Goal: Check status: Check status

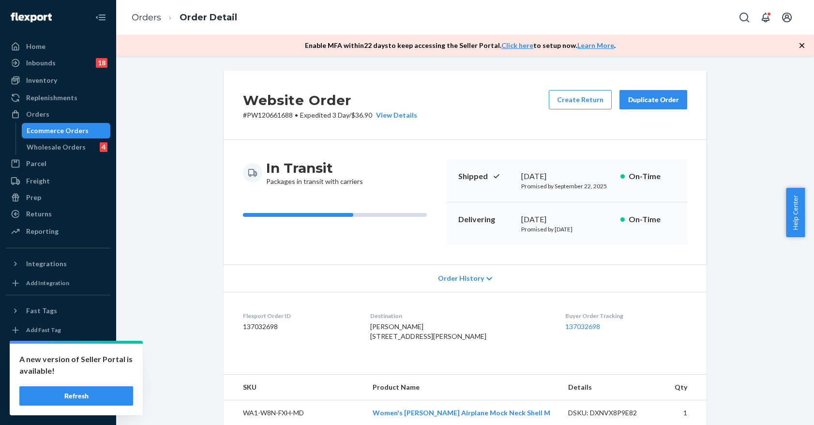
click at [88, 131] on div "Ecommerce Orders" at bounding box center [66, 131] width 87 height 14
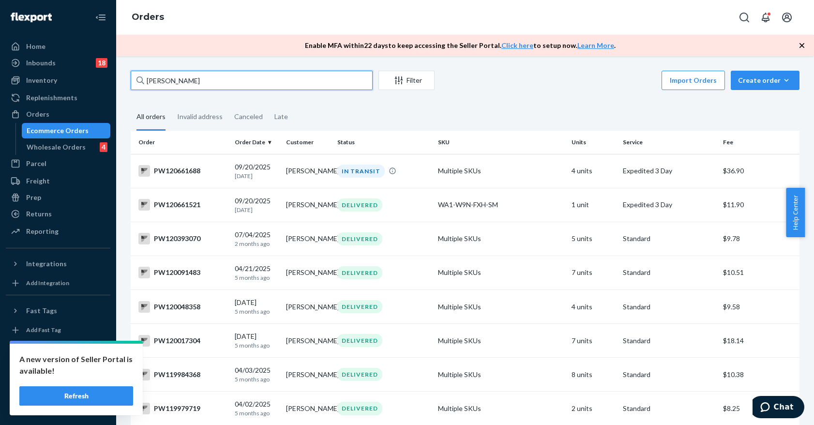
drag, startPoint x: 218, startPoint y: 85, endPoint x: 113, endPoint y: 89, distance: 105.6
click at [113, 89] on div "Home Inbounds 18 Shipping Plans Problems 18 Inventory Products Branded Packagin…" at bounding box center [407, 212] width 814 height 425
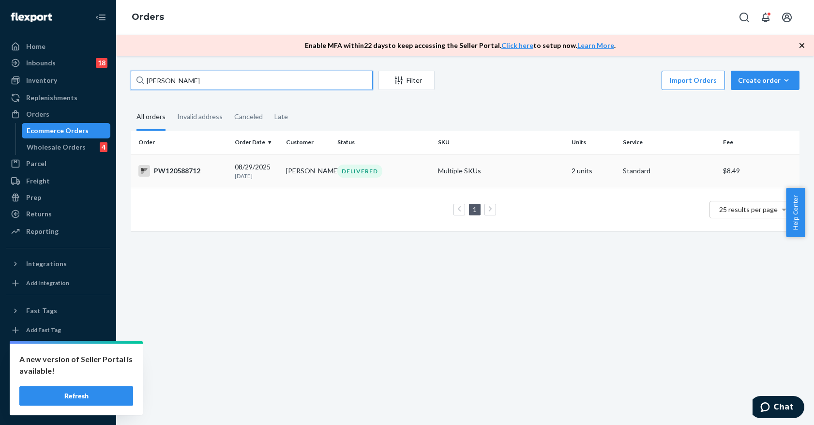
type input "[PERSON_NAME]"
click at [407, 176] on div "DELIVERED" at bounding box center [383, 170] width 96 height 13
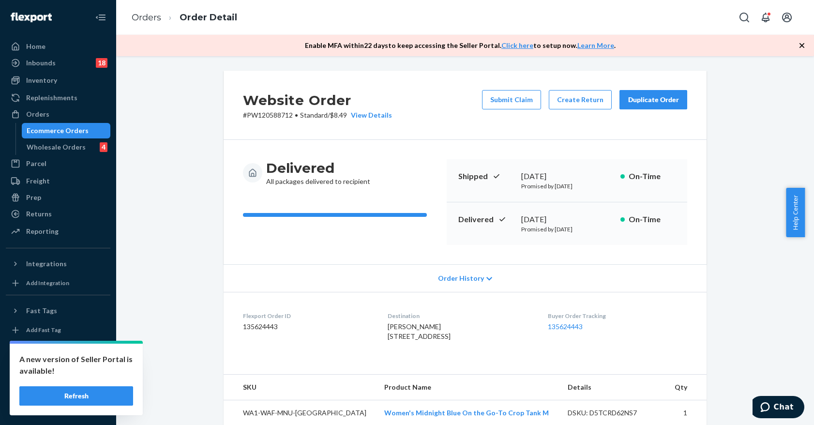
click at [259, 114] on p "# PW120588712 • Standard / $8.49 View Details" at bounding box center [317, 115] width 149 height 10
copy p "PW120588712"
click at [425, 340] on span "[PERSON_NAME] [STREET_ADDRESS]" at bounding box center [418, 331] width 63 height 18
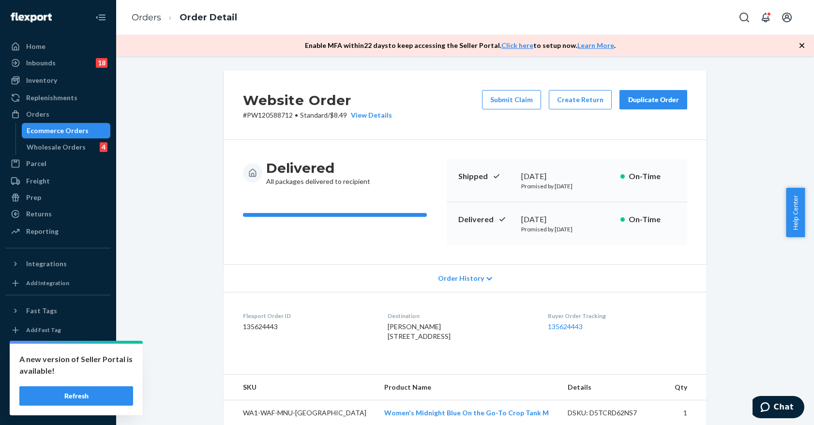
copy span "72143"
click at [275, 113] on p "# PW120588712 • Standard / $8.49 View Details" at bounding box center [317, 115] width 149 height 10
copy p "PW120588712"
drag, startPoint x: 64, startPoint y: 134, endPoint x: 112, endPoint y: 120, distance: 49.8
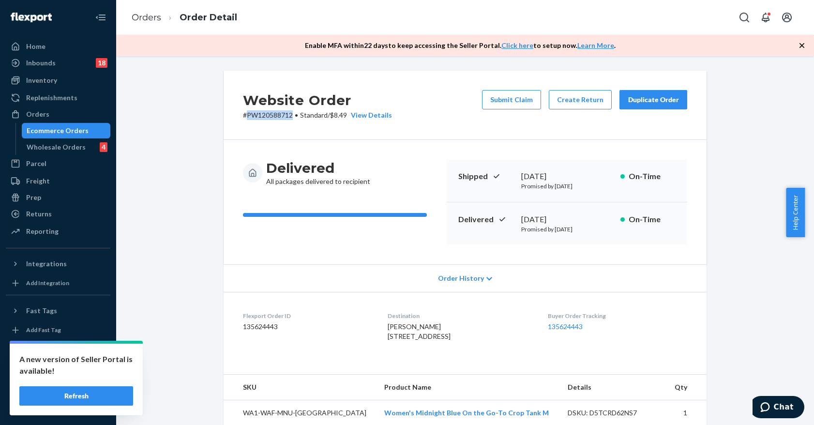
click at [64, 134] on div "Ecommerce Orders" at bounding box center [58, 131] width 62 height 10
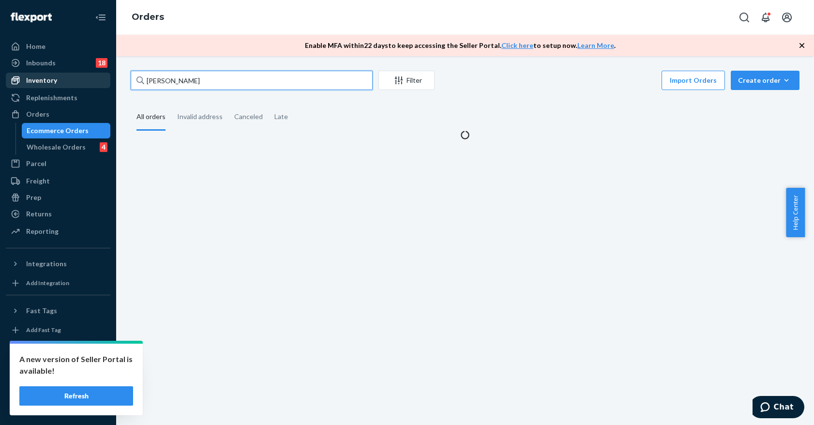
drag, startPoint x: 221, startPoint y: 85, endPoint x: 108, endPoint y: 77, distance: 112.9
click at [108, 77] on div "Home Inbounds 18 Shipping Plans Problems 18 Inventory Products Branded Packagin…" at bounding box center [407, 212] width 814 height 425
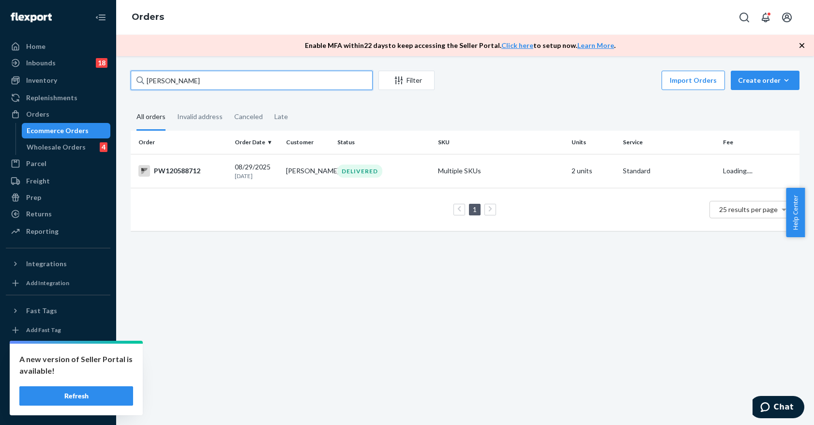
paste input "PW120672027"
type input "PW120672027"
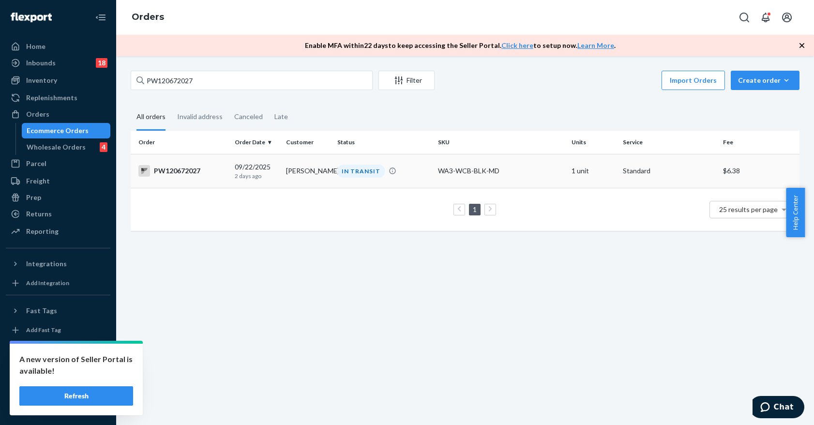
click at [419, 166] on div "IN TRANSIT" at bounding box center [383, 170] width 96 height 13
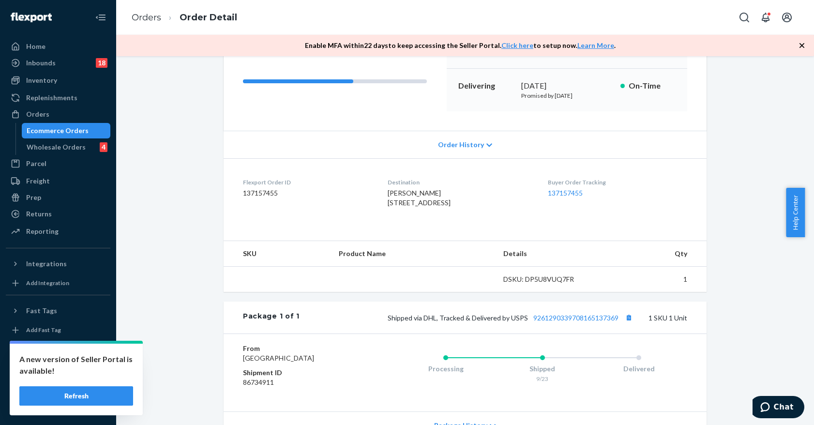
scroll to position [238, 0]
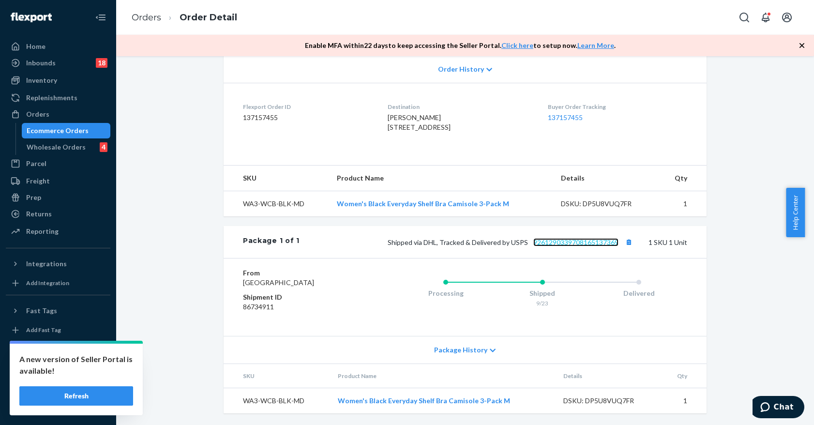
click at [561, 238] on link "9261290339708165137369" at bounding box center [575, 242] width 85 height 8
click at [79, 130] on div "Ecommerce Orders" at bounding box center [58, 131] width 62 height 10
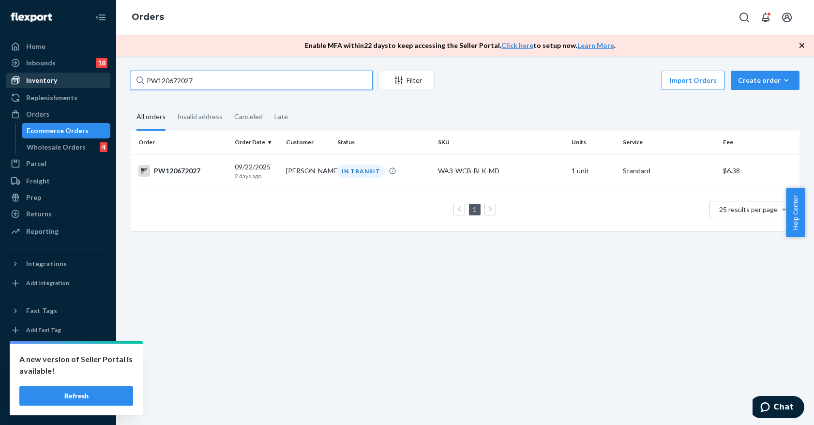
drag, startPoint x: 211, startPoint y: 83, endPoint x: 77, endPoint y: 83, distance: 134.5
click at [77, 83] on div "Home Inbounds 18 Shipping Plans Problems 18 Inventory Products Branded Packagin…" at bounding box center [407, 212] width 814 height 425
paste input "PW120646041"
type input "PW120646041"
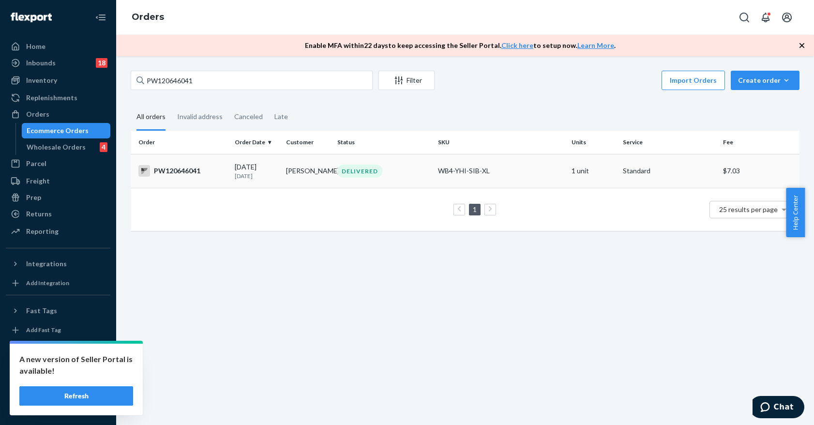
click at [382, 181] on td "DELIVERED" at bounding box center [383, 171] width 100 height 34
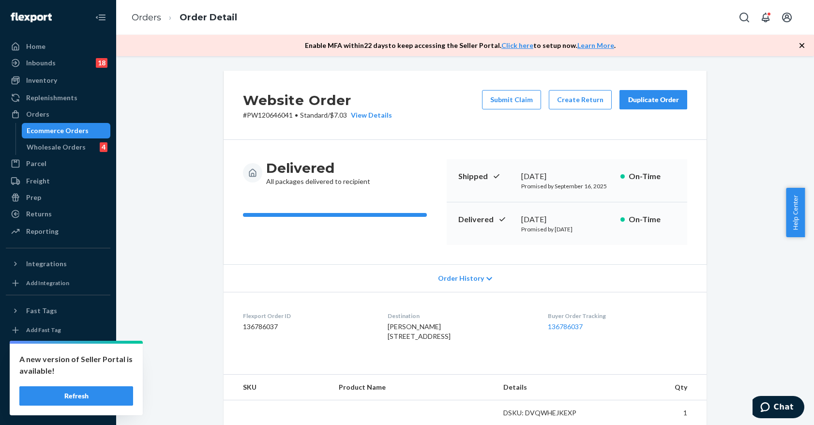
scroll to position [238, 0]
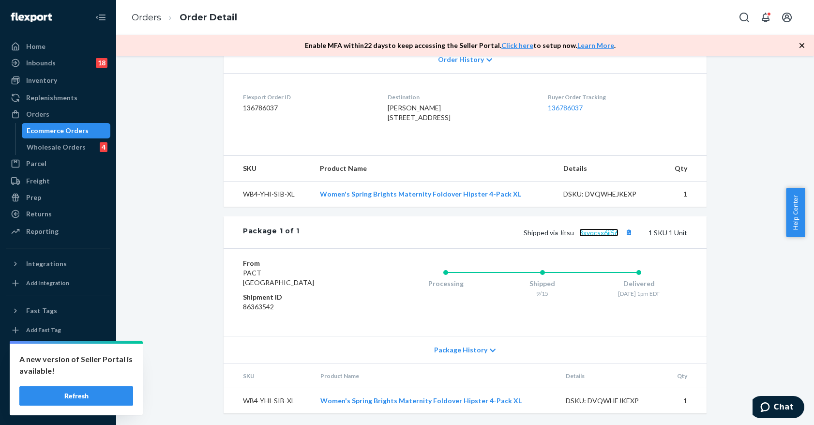
click at [587, 236] on link "8xvqcsx6jj56" at bounding box center [598, 232] width 39 height 8
drag, startPoint x: 29, startPoint y: 134, endPoint x: 34, endPoint y: 131, distance: 6.7
click at [29, 134] on div "Ecommerce Orders" at bounding box center [58, 131] width 62 height 10
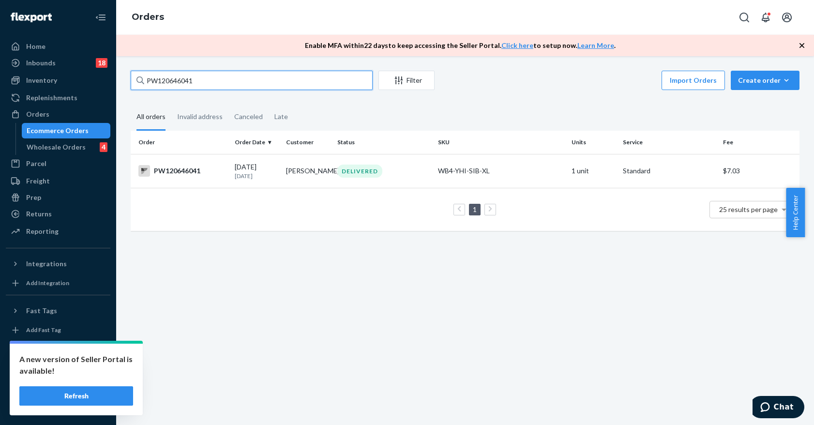
drag, startPoint x: 216, startPoint y: 76, endPoint x: 115, endPoint y: 80, distance: 101.7
click at [115, 80] on div "Home Inbounds 18 Shipping Plans Problems 18 Inventory Products Branded Packagin…" at bounding box center [407, 212] width 814 height 425
paste input "577285"
type input "PW120577285"
click at [305, 164] on td "[PERSON_NAME]" at bounding box center [307, 171] width 51 height 34
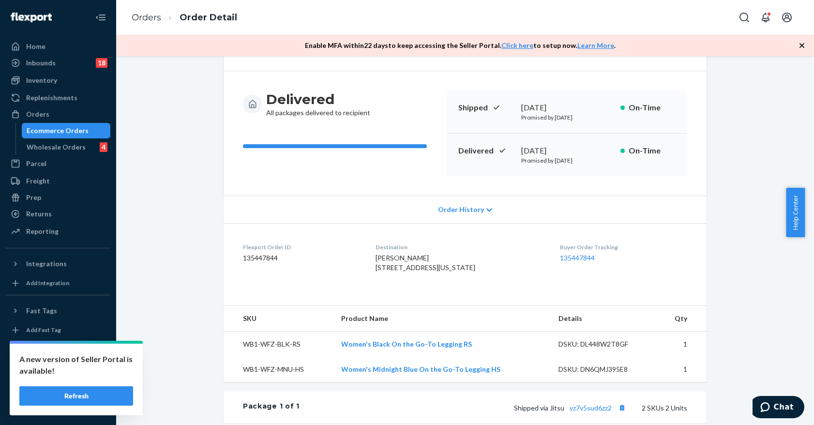
scroll to position [288, 0]
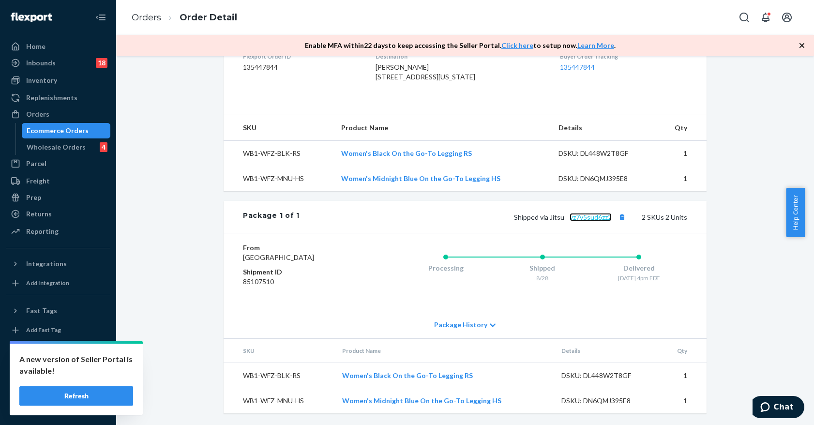
click at [589, 213] on link "yz7v5sud6zz2" at bounding box center [590, 217] width 42 height 8
click at [50, 126] on div "Ecommerce Orders" at bounding box center [58, 131] width 62 height 10
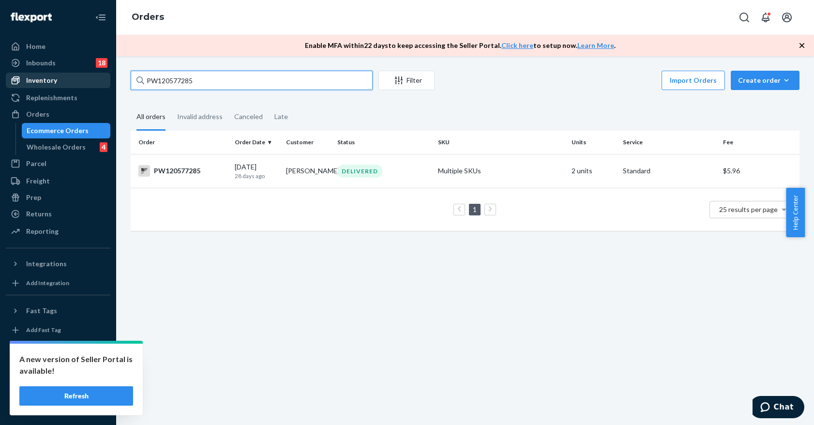
drag, startPoint x: 217, startPoint y: 78, endPoint x: 95, endPoint y: 86, distance: 122.1
click at [95, 85] on div "Home Inbounds 18 Shipping Plans Problems 18 Inventory Products Branded Packagin…" at bounding box center [407, 212] width 814 height 425
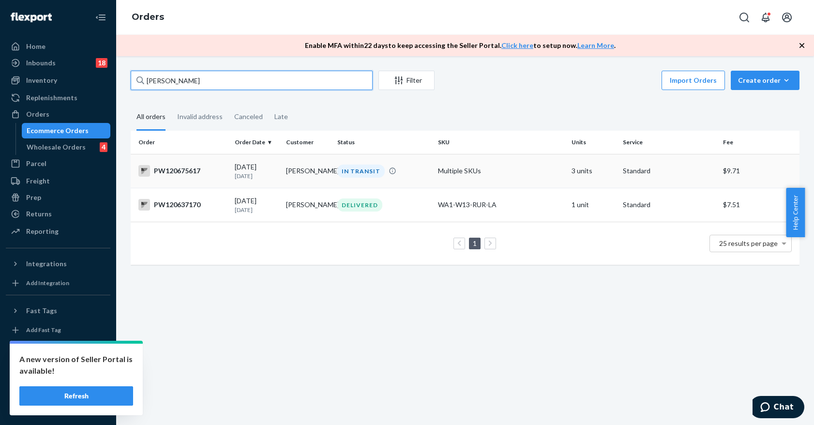
type input "[PERSON_NAME]"
click at [200, 169] on div "PW120675617" at bounding box center [182, 171] width 89 height 12
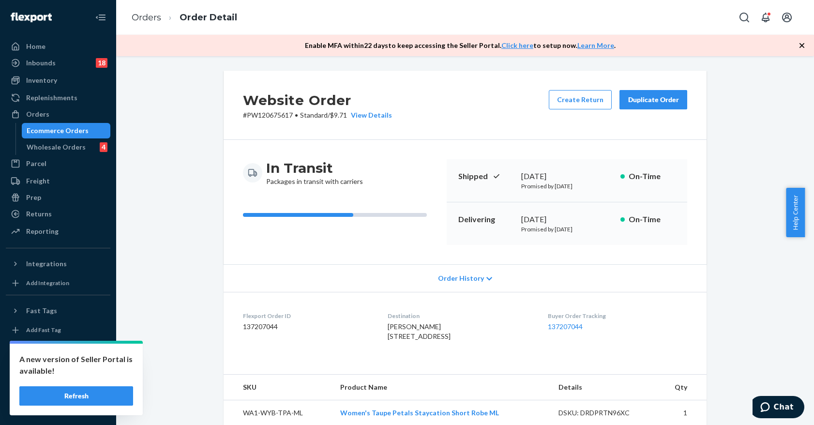
click at [271, 114] on p "# PW120675617 • Standard / $9.71 View Details" at bounding box center [317, 115] width 149 height 10
copy p "PW120675617"
drag, startPoint x: 73, startPoint y: 132, endPoint x: 122, endPoint y: 119, distance: 50.8
click at [73, 131] on div "Ecommerce Orders" at bounding box center [58, 131] width 62 height 10
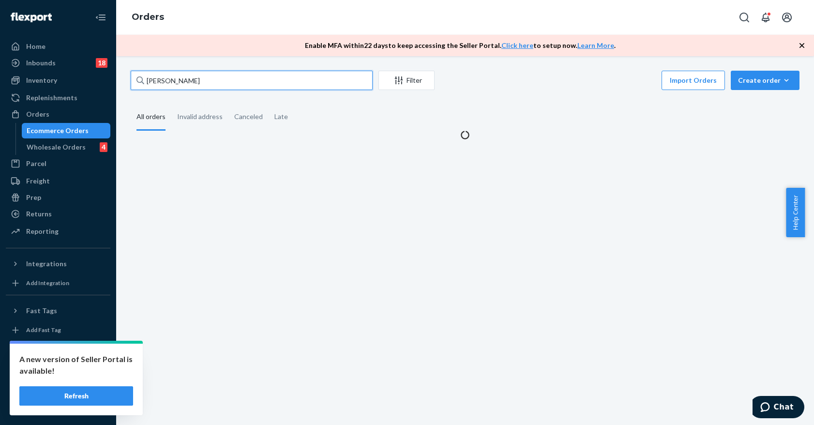
drag, startPoint x: 188, startPoint y: 82, endPoint x: 120, endPoint y: 83, distance: 67.7
click at [120, 83] on div "[PERSON_NAME] Filter Import Orders Create order Ecommerce order Removal order A…" at bounding box center [465, 240] width 698 height 369
paste input "PW120657458"
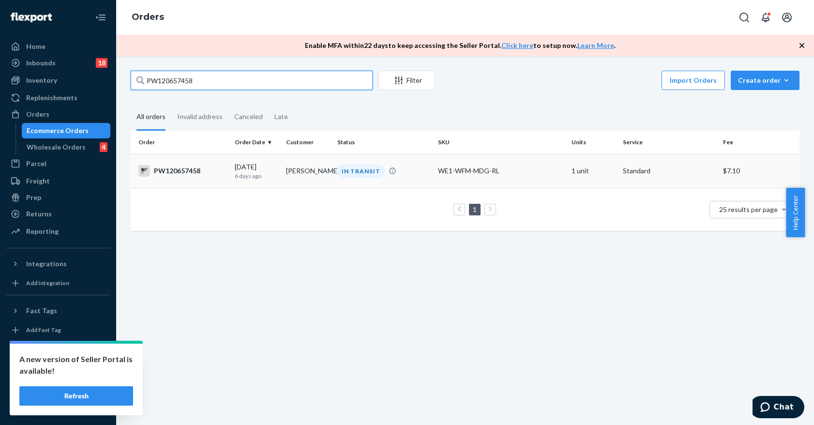
type input "PW120657458"
click at [402, 172] on div "IN TRANSIT" at bounding box center [383, 170] width 96 height 13
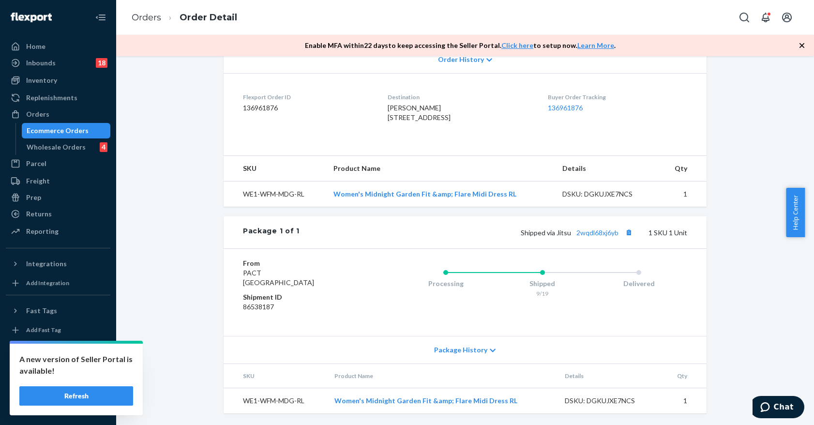
scroll to position [238, 0]
click at [609, 231] on link "2wqdl68xj6yb" at bounding box center [597, 232] width 42 height 8
click at [58, 133] on div "Ecommerce Orders" at bounding box center [58, 131] width 62 height 10
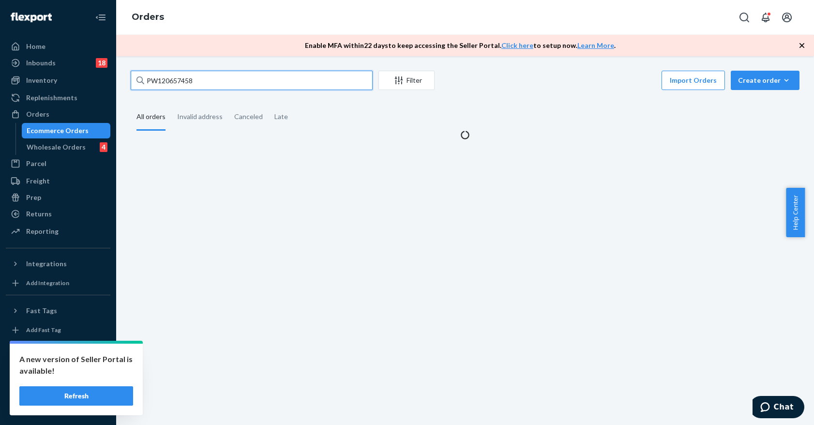
drag, startPoint x: 206, startPoint y: 80, endPoint x: 115, endPoint y: 87, distance: 91.7
click at [115, 87] on div "Home Inbounds 18 Shipping Plans Problems 18 Inventory Products Branded Packagin…" at bounding box center [407, 212] width 814 height 425
click at [179, 78] on input "text" at bounding box center [252, 80] width 242 height 19
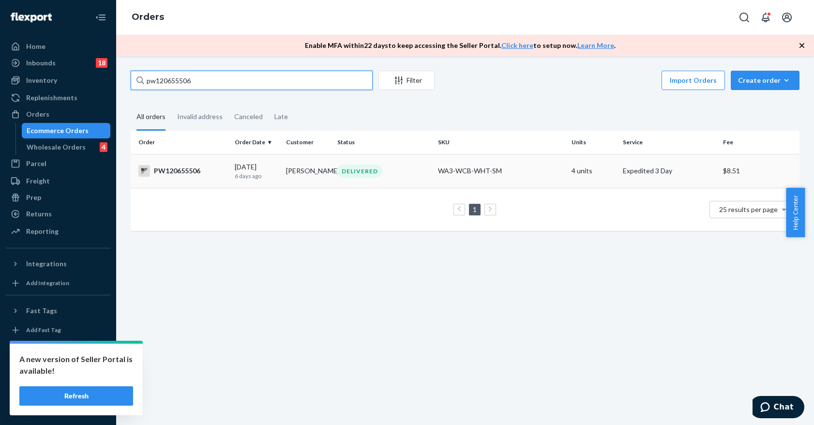
type input "pw120655506"
click at [389, 183] on td "DELIVERED" at bounding box center [383, 171] width 100 height 34
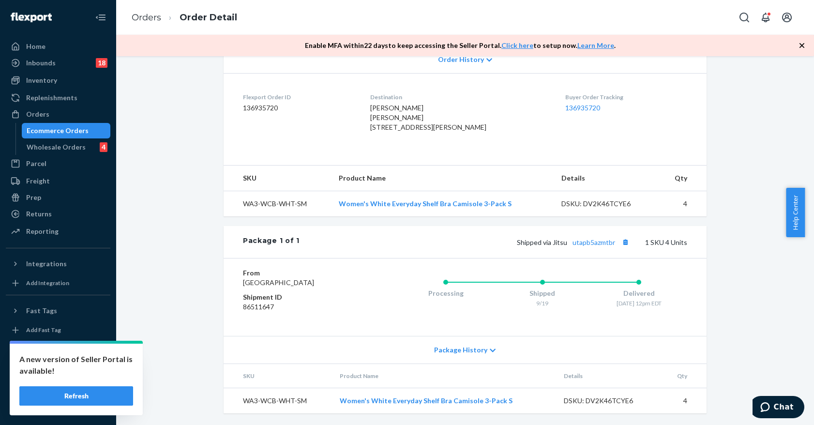
scroll to position [242, 0]
click at [588, 246] on link "utapb5azmtbr" at bounding box center [593, 242] width 43 height 8
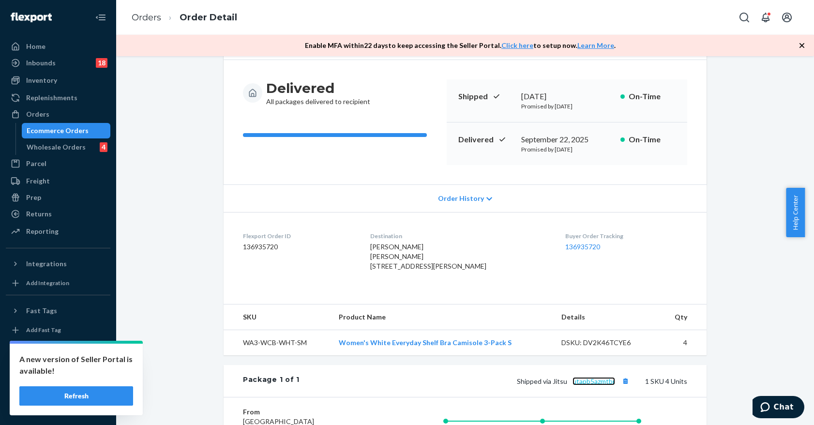
scroll to position [15, 0]
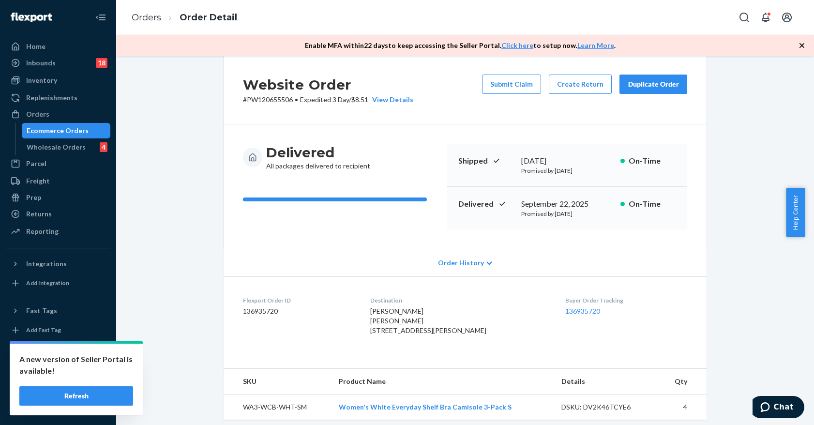
drag, startPoint x: 90, startPoint y: 124, endPoint x: 120, endPoint y: 112, distance: 32.3
click at [89, 124] on div "Ecommerce Orders" at bounding box center [66, 131] width 87 height 14
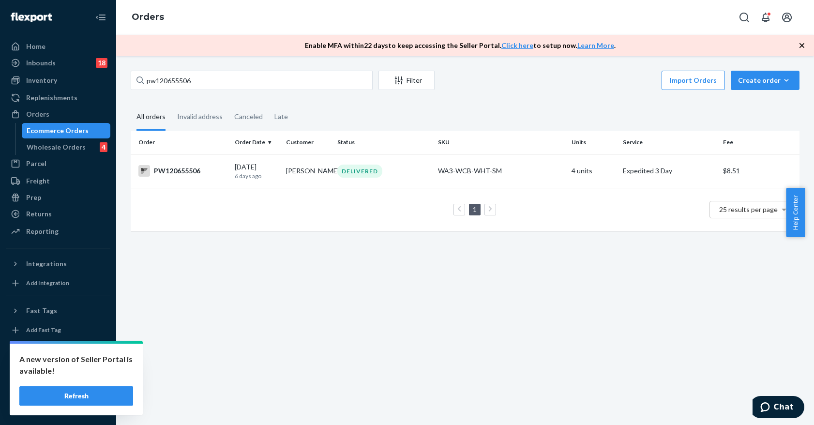
drag, startPoint x: 208, startPoint y: 90, endPoint x: 173, endPoint y: 80, distance: 36.3
click at [173, 80] on div "pw120655506 Filter Import Orders Create order Ecommerce order Removal order" at bounding box center [465, 82] width 669 height 22
drag, startPoint x: 205, startPoint y: 78, endPoint x: 130, endPoint y: 79, distance: 75.0
click at [130, 79] on div "pw120655506 Filter Import Orders Create order Ecommerce order Removal order All…" at bounding box center [464, 156] width 683 height 170
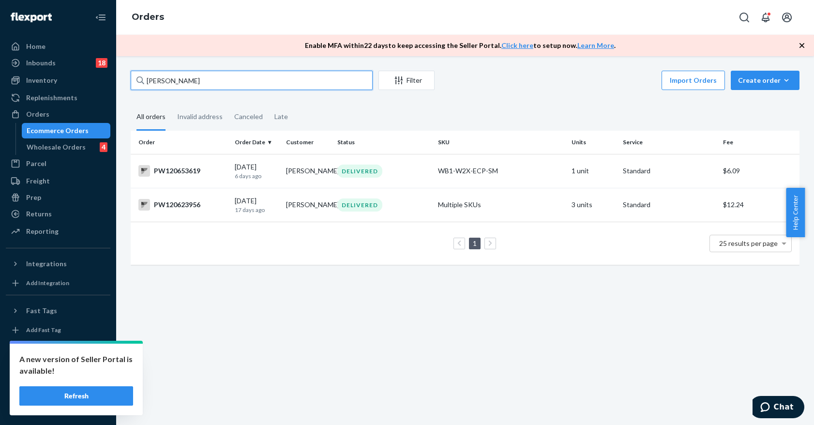
type input "[PERSON_NAME]"
drag, startPoint x: 315, startPoint y: 328, endPoint x: 323, endPoint y: 258, distance: 70.5
click at [315, 328] on div "[PERSON_NAME] Filter Import Orders Create order Ecommerce order Removal order A…" at bounding box center [465, 240] width 698 height 369
click at [393, 172] on div "DELIVERED" at bounding box center [383, 170] width 96 height 13
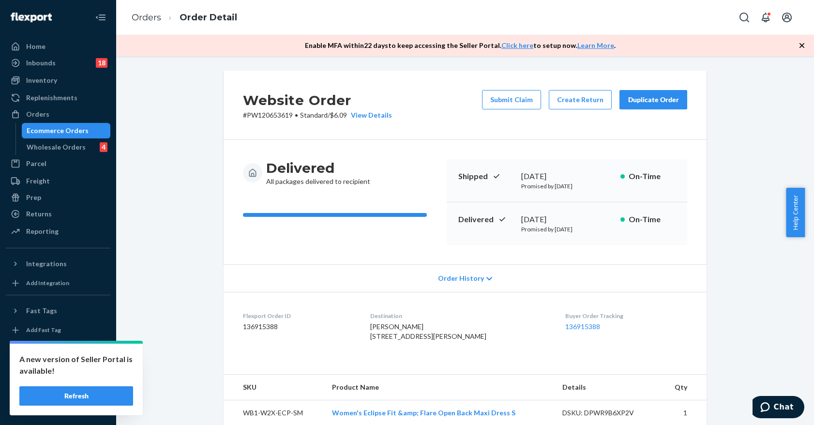
click at [275, 116] on p "# PW120653619 • Standard / $6.09 View Details" at bounding box center [317, 115] width 149 height 10
copy p "PW120653619"
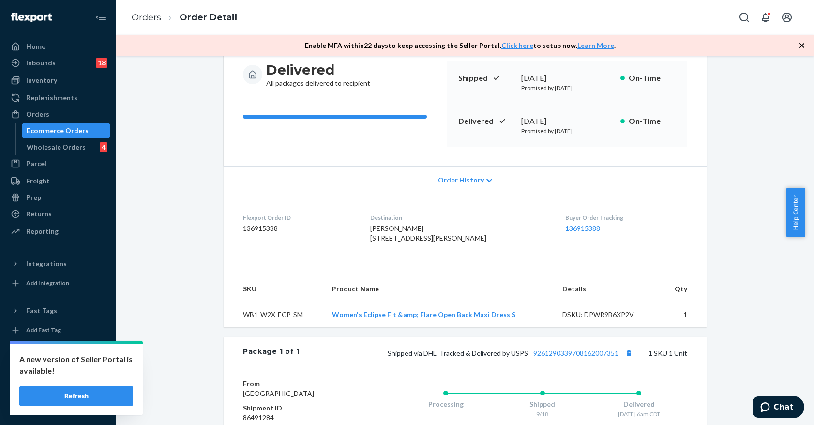
scroll to position [238, 0]
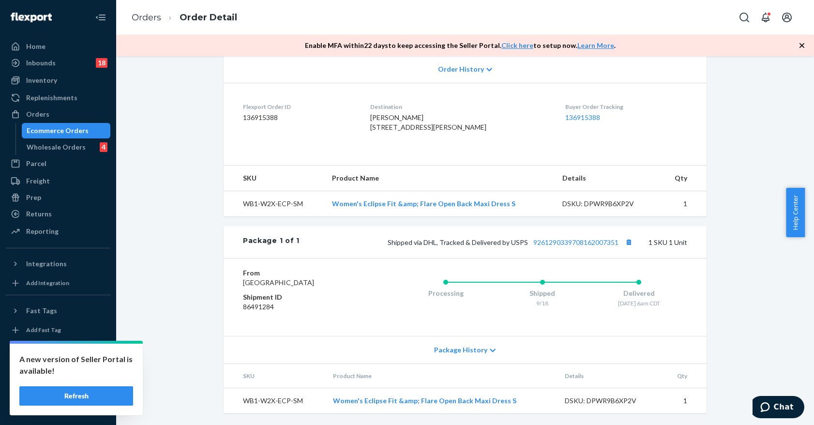
click at [79, 129] on div "Ecommerce Orders" at bounding box center [58, 131] width 62 height 10
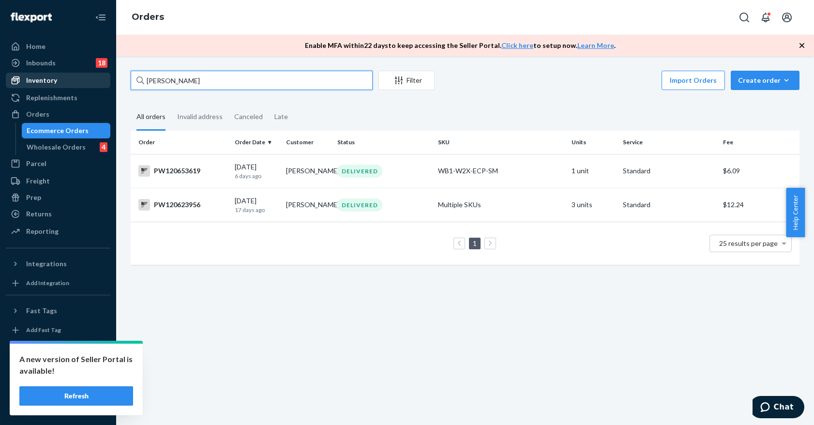
drag, startPoint x: 208, startPoint y: 76, endPoint x: 97, endPoint y: 76, distance: 111.3
click at [97, 76] on div "Home Inbounds 18 Shipping Plans Problems 18 Inventory Products Branded Packagin…" at bounding box center [407, 212] width 814 height 425
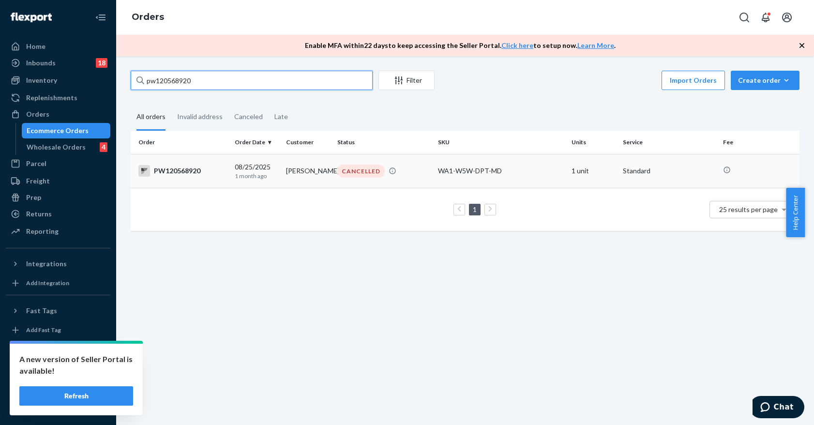
type input "pw120568920"
click at [406, 166] on div "CANCELLED" at bounding box center [383, 170] width 96 height 13
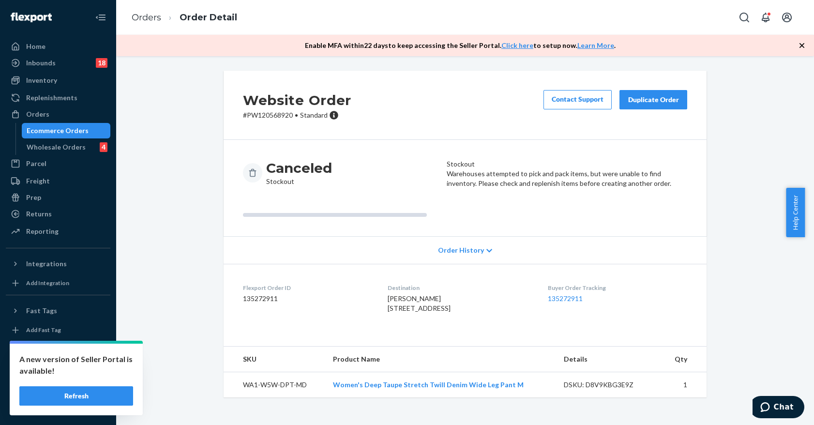
scroll to position [4, 0]
click at [272, 111] on p "# PW120568920 • Standard" at bounding box center [297, 115] width 108 height 10
copy p "PW120568920"
drag, startPoint x: 46, startPoint y: 131, endPoint x: 108, endPoint y: 110, distance: 65.3
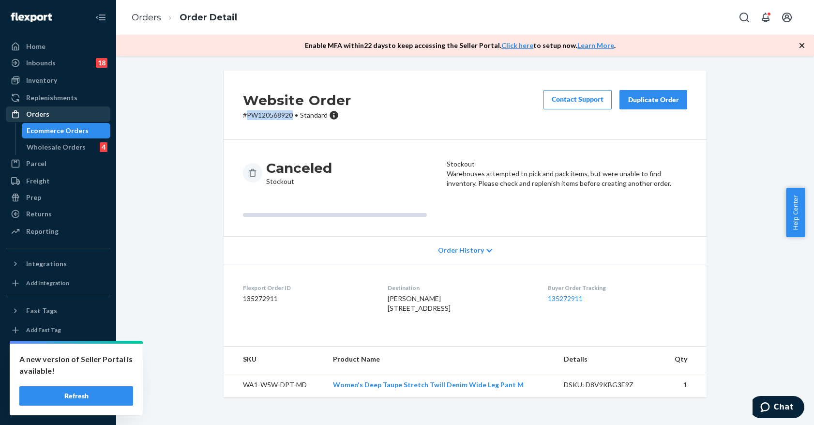
click at [46, 131] on div "Ecommerce Orders" at bounding box center [58, 131] width 62 height 10
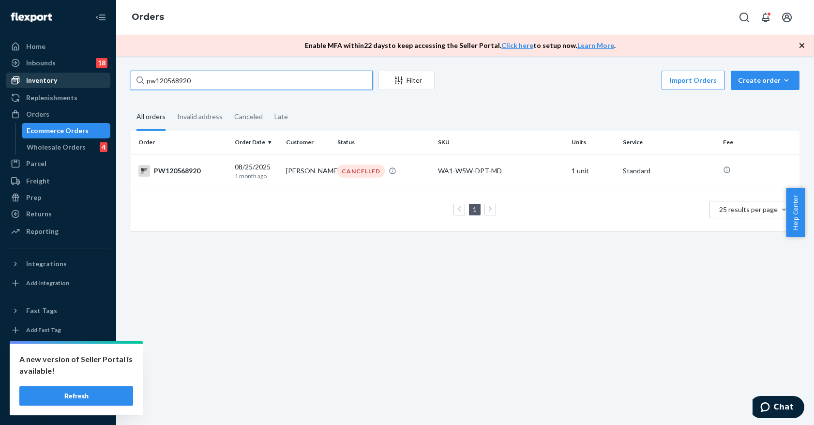
drag, startPoint x: 226, startPoint y: 83, endPoint x: 66, endPoint y: 80, distance: 160.1
click at [66, 80] on div "Home Inbounds 18 Shipping Plans Problems 18 Inventory Products Branded Packagin…" at bounding box center [407, 212] width 814 height 425
paste input "1 Ellery Pl"
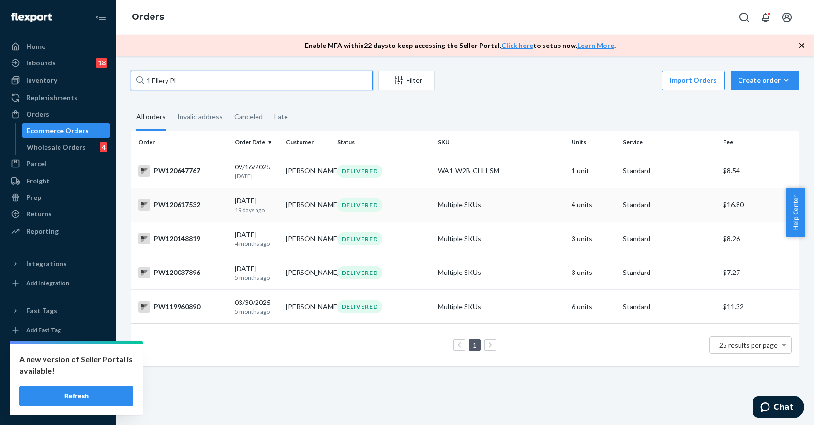
type input "1 Ellery Pl"
click at [518, 207] on td "Multiple SKUs" at bounding box center [501, 205] width 134 height 34
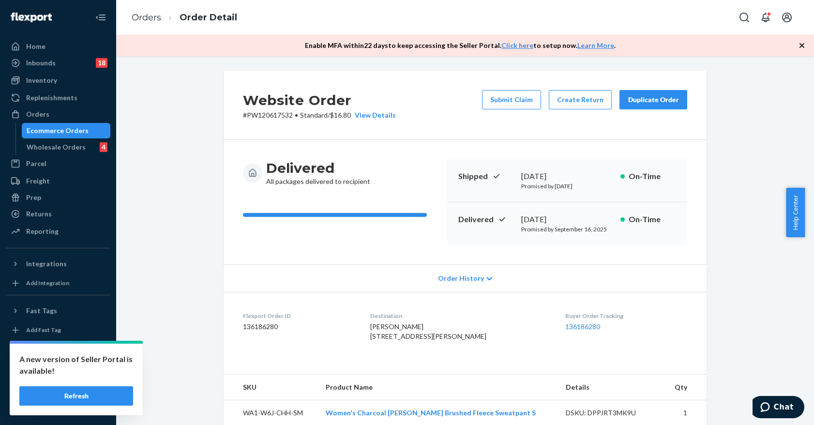
drag, startPoint x: 57, startPoint y: 132, endPoint x: 63, endPoint y: 131, distance: 6.9
click at [57, 132] on div "Ecommerce Orders" at bounding box center [58, 131] width 62 height 10
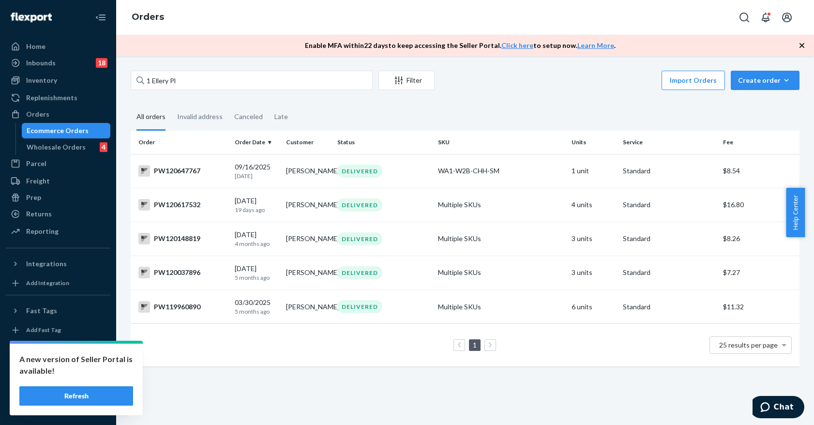
drag, startPoint x: 44, startPoint y: 131, endPoint x: 48, endPoint y: 128, distance: 5.0
click at [44, 131] on div "Ecommerce Orders" at bounding box center [58, 131] width 62 height 10
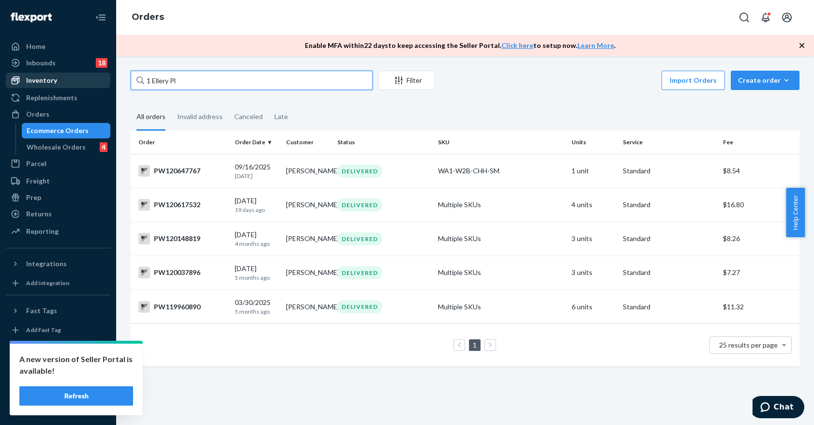
drag, startPoint x: 215, startPoint y: 78, endPoint x: 99, endPoint y: 84, distance: 115.8
click at [99, 84] on div "Home Inbounds 18 Shipping Plans Problems 18 Inventory Products Branded Packagin…" at bounding box center [407, 212] width 814 height 425
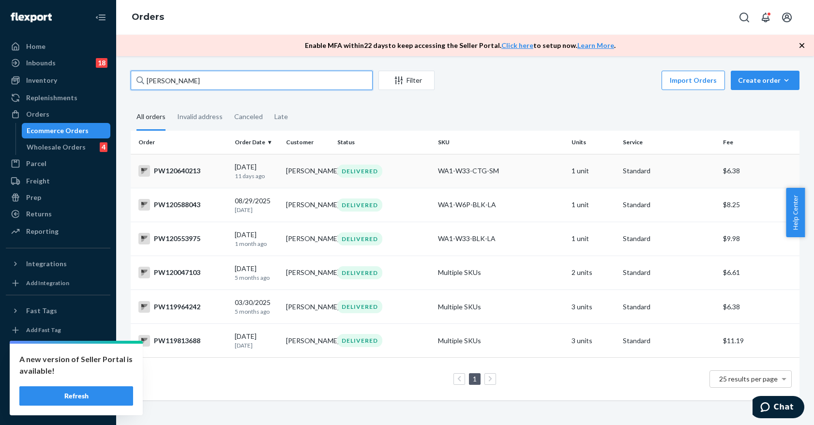
type input "[PERSON_NAME]"
click at [407, 173] on div "DELIVERED" at bounding box center [383, 170] width 96 height 13
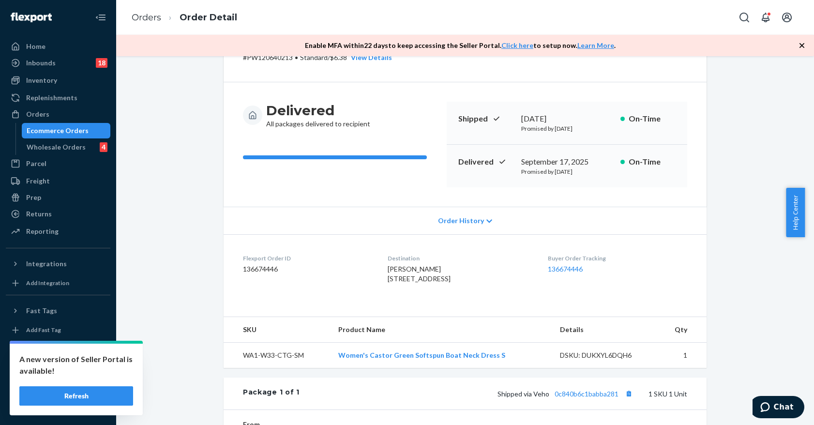
scroll to position [57, 0]
drag, startPoint x: 48, startPoint y: 126, endPoint x: 56, endPoint y: 122, distance: 8.9
click at [49, 126] on div "Ecommerce Orders" at bounding box center [58, 131] width 62 height 10
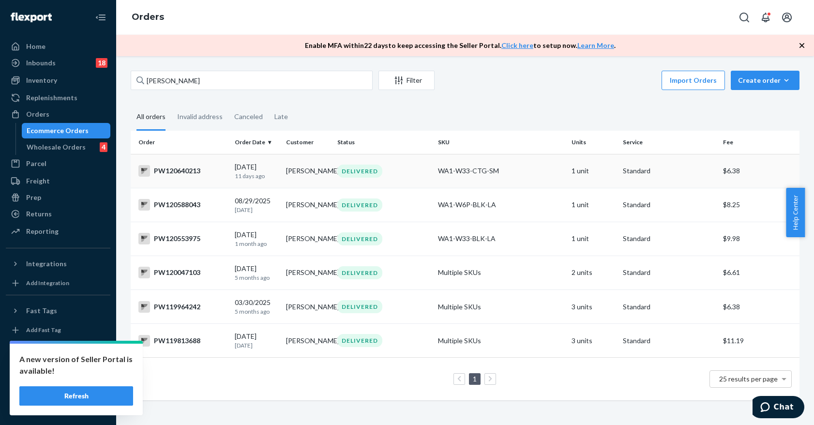
click at [531, 172] on div "WA1-W33-CTG-SM" at bounding box center [501, 171] width 126 height 10
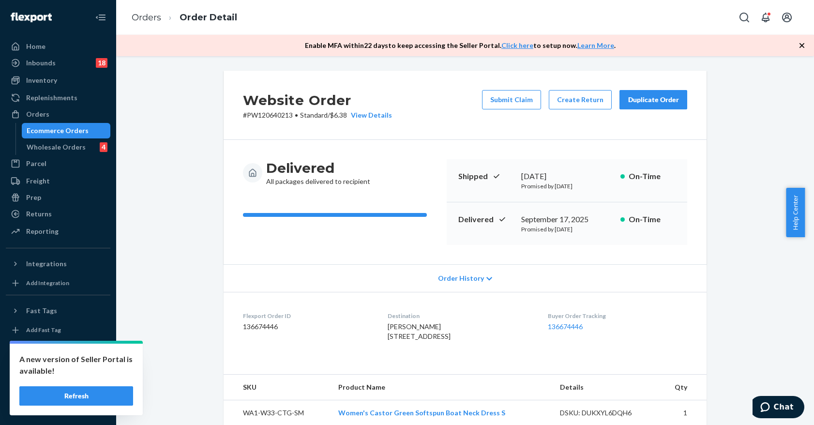
click at [271, 113] on p "# PW120640213 • Standard / $6.38 View Details" at bounding box center [317, 115] width 149 height 10
copy p "PW120640213"
click at [431, 340] on span "[PERSON_NAME] [STREET_ADDRESS]" at bounding box center [418, 331] width 63 height 18
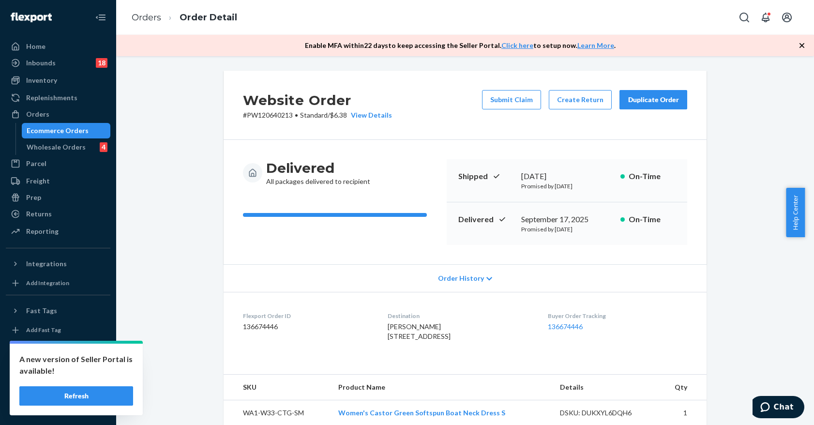
copy span "20176"
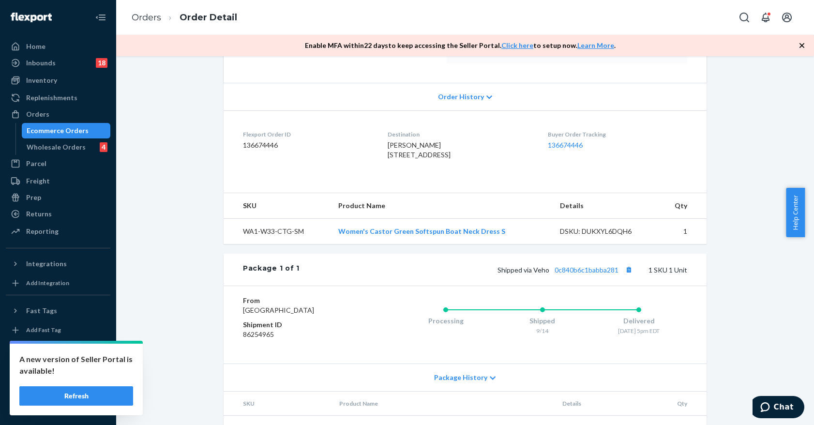
click at [273, 164] on div "Flexport Order ID 136674446" at bounding box center [307, 146] width 129 height 33
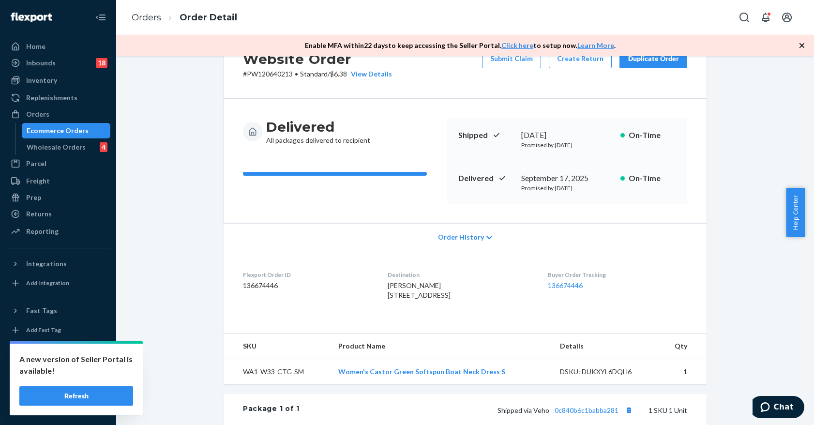
scroll to position [0, 0]
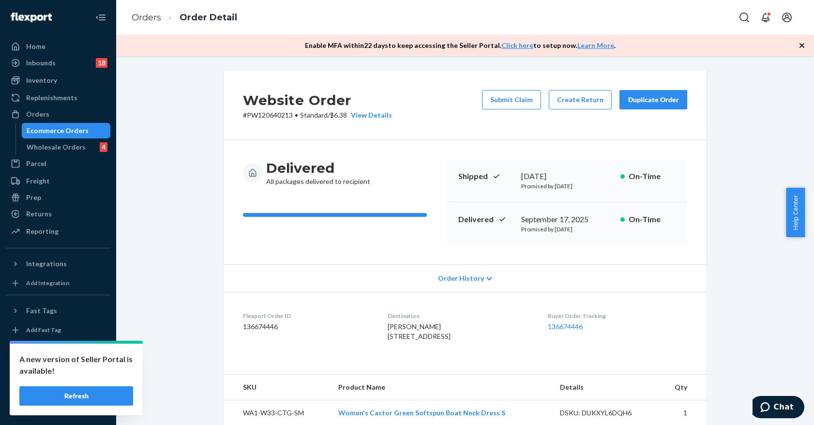
click at [275, 117] on p "# PW120640213 • Standard / $6.38 View Details" at bounding box center [317, 115] width 149 height 10
copy p "PW120640213"
click at [268, 115] on p "# PW120640213 • Standard / $6.38 View Details" at bounding box center [317, 115] width 149 height 10
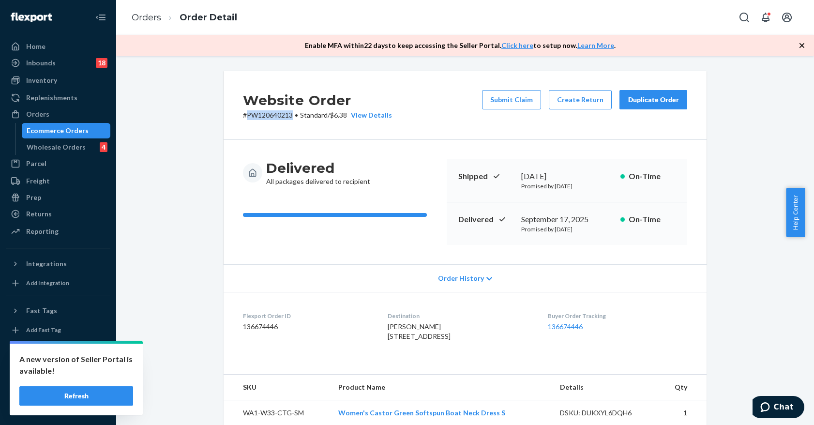
click at [87, 128] on div "Ecommerce Orders" at bounding box center [66, 131] width 87 height 14
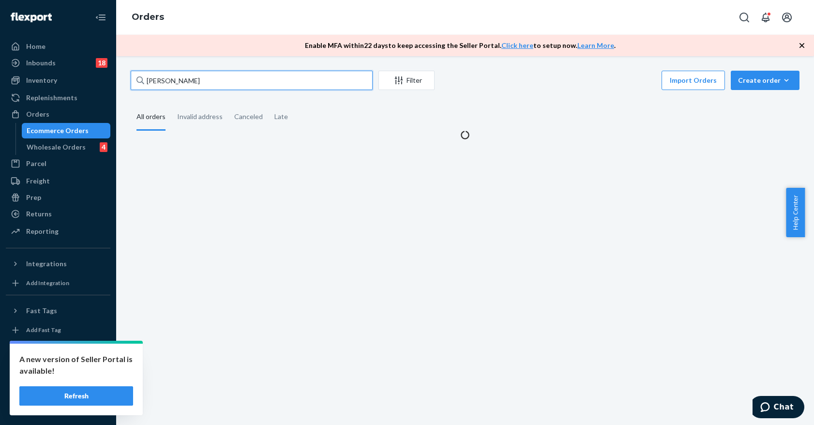
drag, startPoint x: 203, startPoint y: 77, endPoint x: 117, endPoint y: 75, distance: 85.6
click at [118, 75] on div "[PERSON_NAME] Filter Import Orders Create order Ecommerce order Removal order A…" at bounding box center [465, 240] width 698 height 369
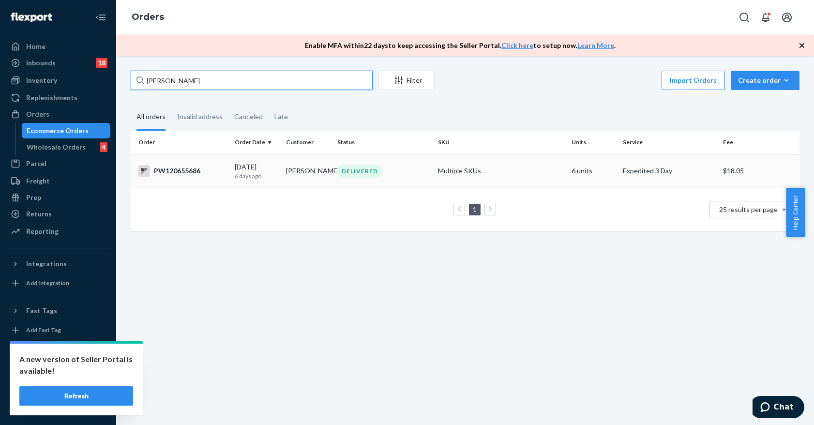
type input "[PERSON_NAME]"
click at [395, 164] on div "DELIVERED" at bounding box center [383, 170] width 96 height 13
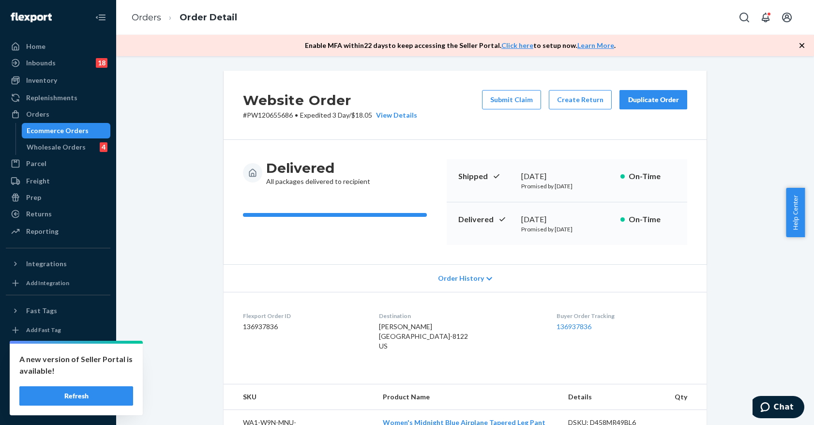
click at [270, 119] on p "# PW120655686 • Expedited 3 Day / $18.05 View Details" at bounding box center [330, 115] width 174 height 10
click at [271, 111] on p "# PW120655686 • Expedited 3 Day / $18.05 View Details" at bounding box center [330, 115] width 174 height 10
copy p "PW120655686"
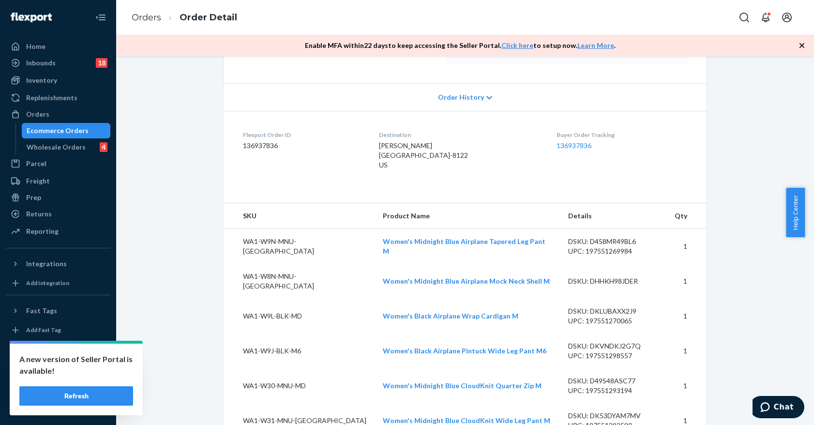
scroll to position [181, 0]
click at [428, 163] on span "[PERSON_NAME] [GEOGRAPHIC_DATA]-8122 US" at bounding box center [423, 155] width 89 height 28
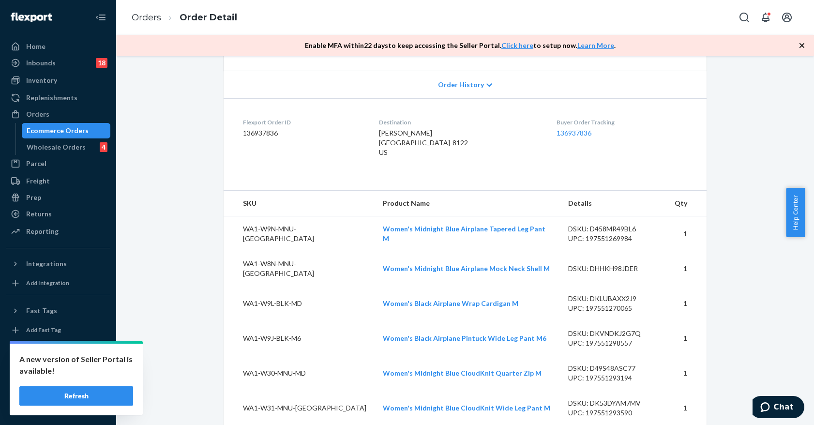
scroll to position [103, 0]
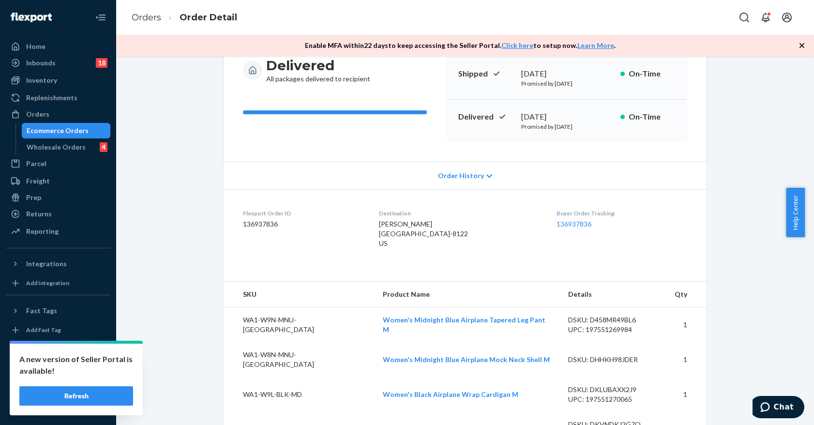
click at [64, 127] on div "Ecommerce Orders" at bounding box center [58, 131] width 62 height 10
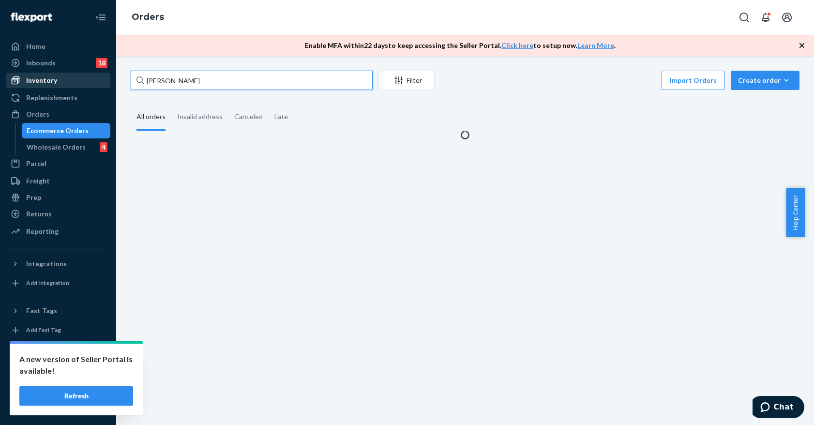
drag, startPoint x: 241, startPoint y: 79, endPoint x: 72, endPoint y: 76, distance: 169.3
click at [73, 76] on div "Home Inbounds 18 Shipping Plans Problems 18 Inventory Products Branded Packagin…" at bounding box center [407, 212] width 814 height 425
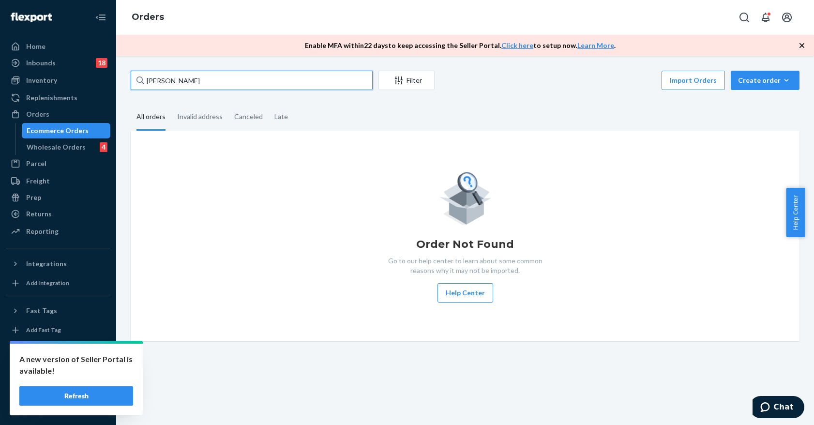
type input "[PERSON_NAME]"
drag, startPoint x: 215, startPoint y: 76, endPoint x: 82, endPoint y: 76, distance: 133.0
click at [82, 76] on div "Home Inbounds 18 Shipping Plans Problems 18 Inventory Products Branded Packagin…" at bounding box center [407, 212] width 814 height 425
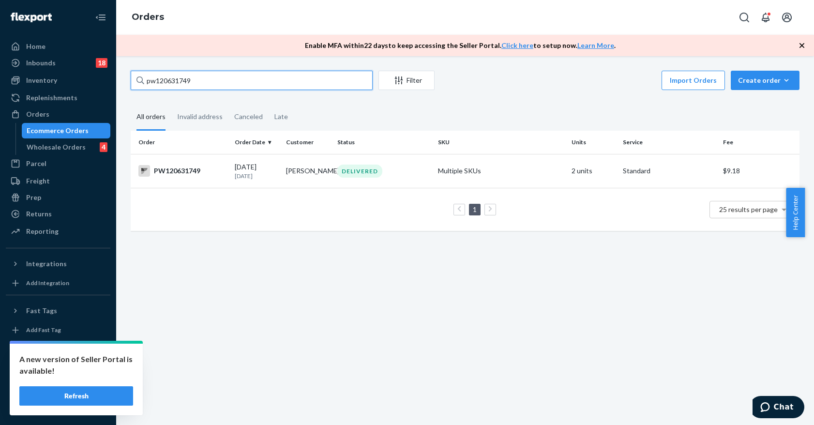
type input "pw120631749"
click at [276, 172] on p "[DATE]" at bounding box center [257, 176] width 44 height 8
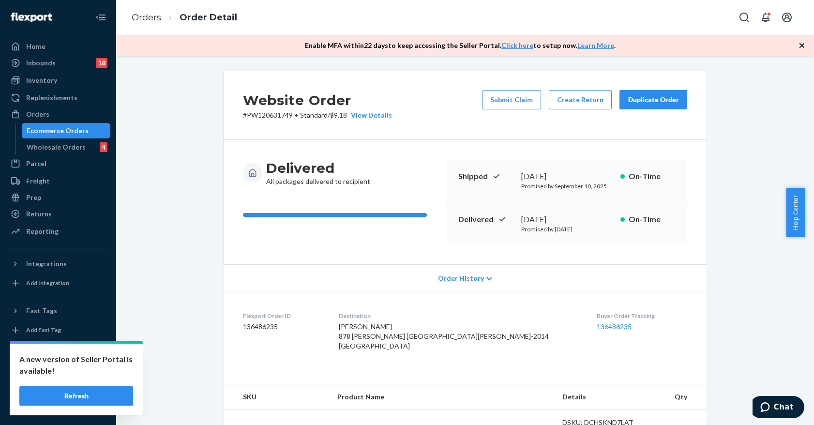
click at [267, 118] on p "# PW120631749 • Standard / $9.18 View Details" at bounding box center [317, 115] width 149 height 10
click at [428, 344] on span "[PERSON_NAME] 878 [PERSON_NAME] [GEOGRAPHIC_DATA][PERSON_NAME]-2014 [GEOGRAPHIC…" at bounding box center [444, 336] width 210 height 28
click at [270, 111] on p "# PW120631749 • Standard / $9.18 View Details" at bounding box center [317, 115] width 149 height 10
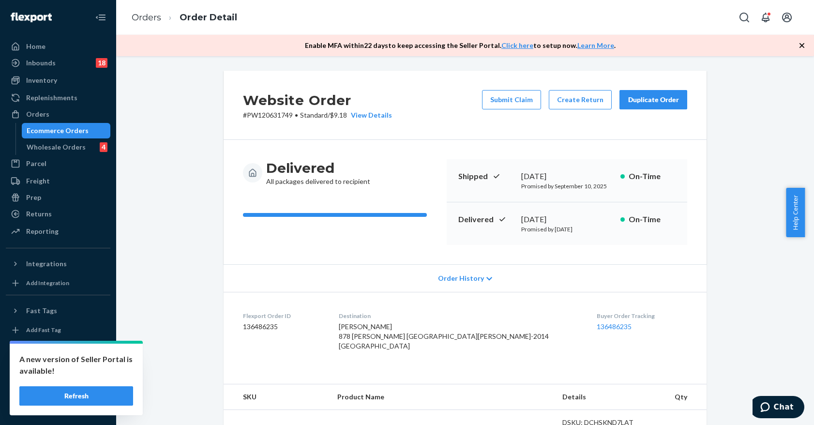
click at [429, 344] on span "[PERSON_NAME] 878 [PERSON_NAME] [GEOGRAPHIC_DATA][PERSON_NAME]-2014 [GEOGRAPHIC…" at bounding box center [444, 336] width 210 height 28
click at [69, 130] on div "Ecommerce Orders" at bounding box center [58, 131] width 62 height 10
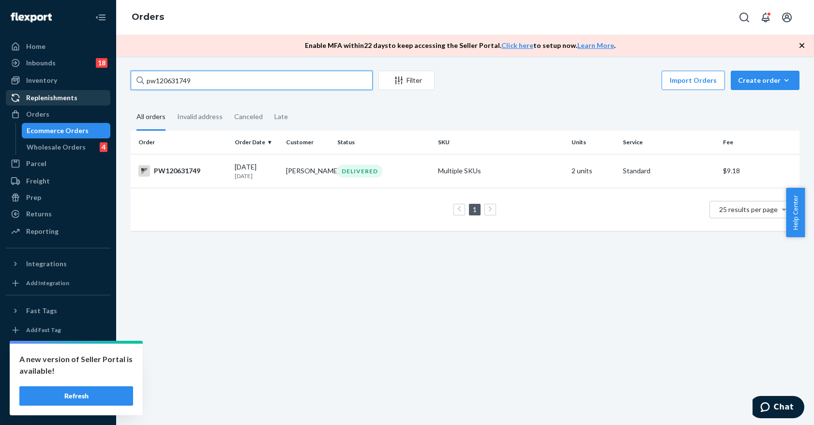
drag, startPoint x: 198, startPoint y: 83, endPoint x: 106, endPoint y: 93, distance: 92.5
click at [106, 93] on div "Home Inbounds 18 Shipping Plans Problems 18 Inventory Products Branded Packagin…" at bounding box center [407, 212] width 814 height 425
type input "pw120654393"
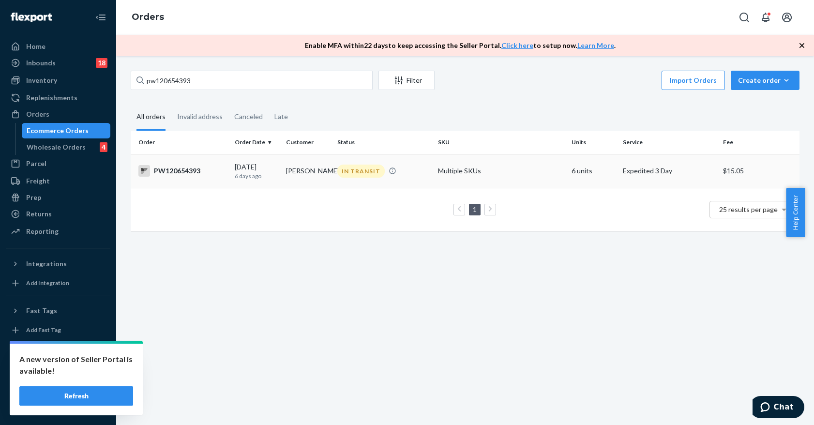
click at [312, 178] on td "[PERSON_NAME]" at bounding box center [307, 171] width 51 height 34
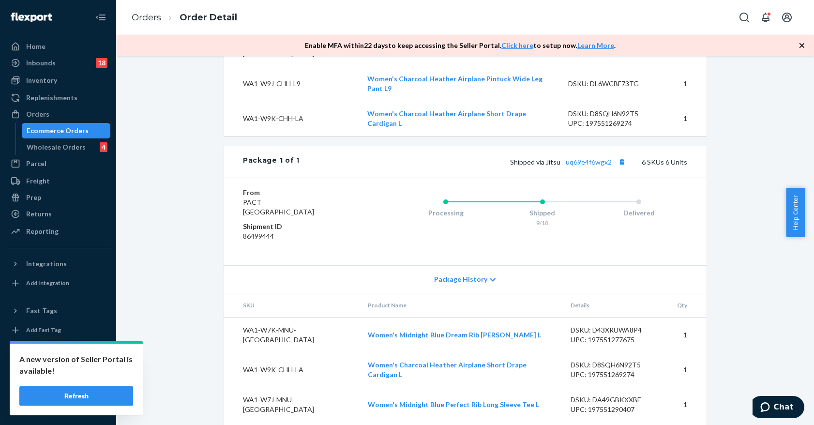
scroll to position [487, 0]
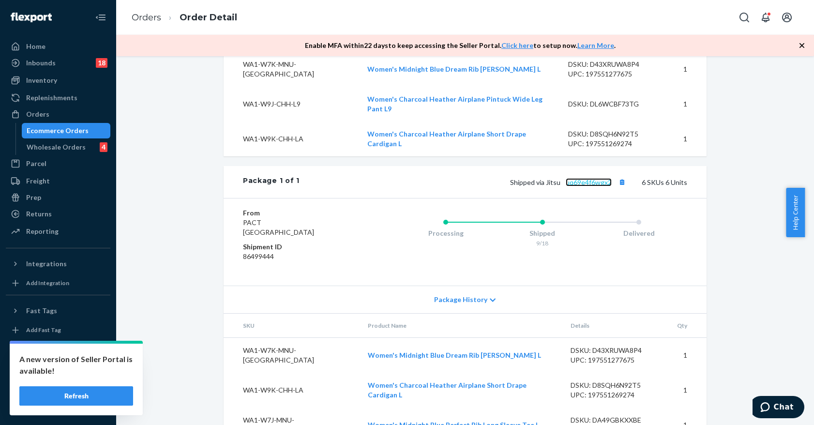
click at [582, 178] on link "uq69e4f6wgx2" at bounding box center [588, 182] width 46 height 8
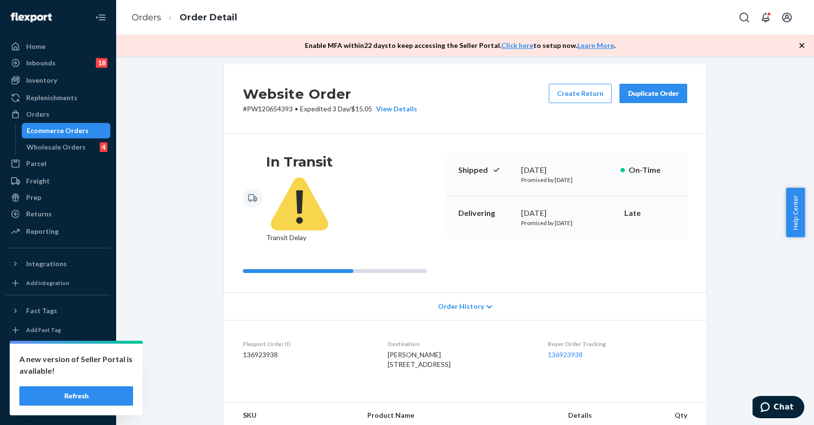
scroll to position [0, 0]
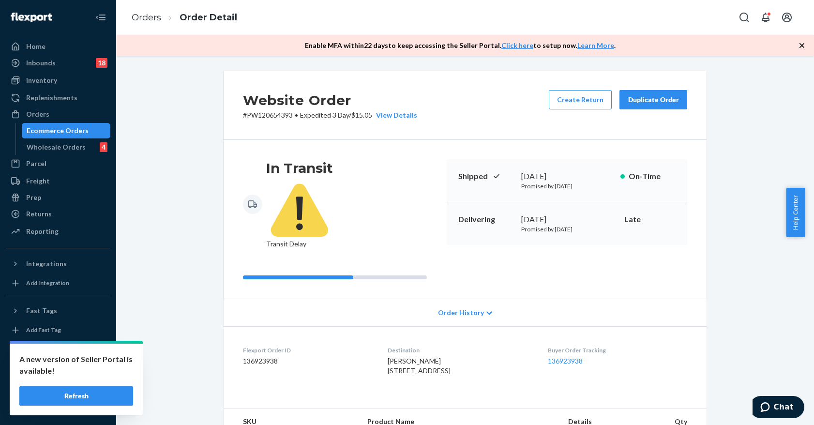
click at [268, 114] on p "# PW120654393 • Expedited 3 Day / $15.05 View Details" at bounding box center [330, 115] width 174 height 10
click at [431, 357] on span "[PERSON_NAME] [STREET_ADDRESS]" at bounding box center [418, 366] width 63 height 18
click at [69, 129] on div "Ecommerce Orders" at bounding box center [58, 131] width 62 height 10
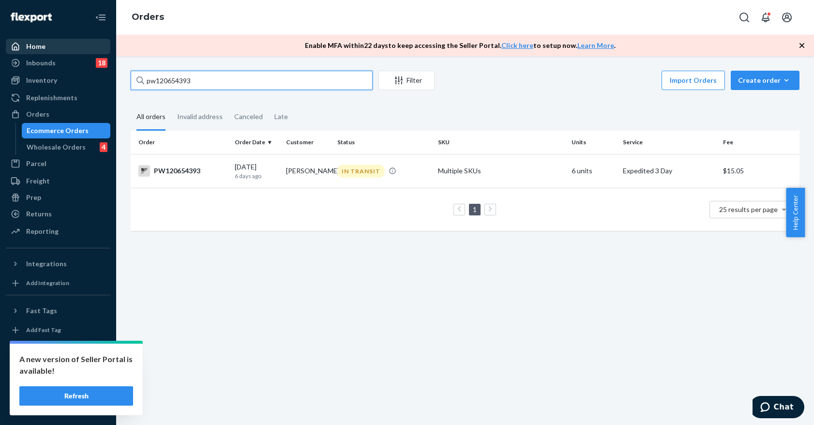
drag, startPoint x: 242, startPoint y: 77, endPoint x: 72, endPoint y: 52, distance: 172.1
click at [77, 55] on div "Home Inbounds 18 Shipping Plans Problems 18 Inventory Products Branded Packagin…" at bounding box center [407, 212] width 814 height 425
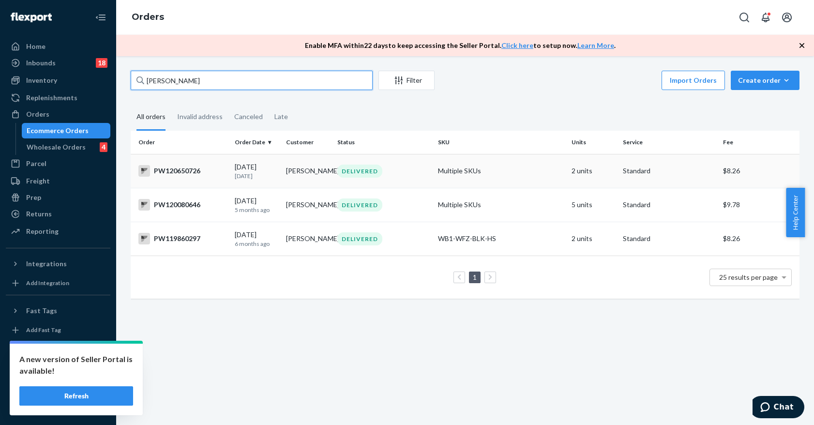
type input "[PERSON_NAME]"
click at [411, 168] on div "DELIVERED" at bounding box center [383, 170] width 96 height 13
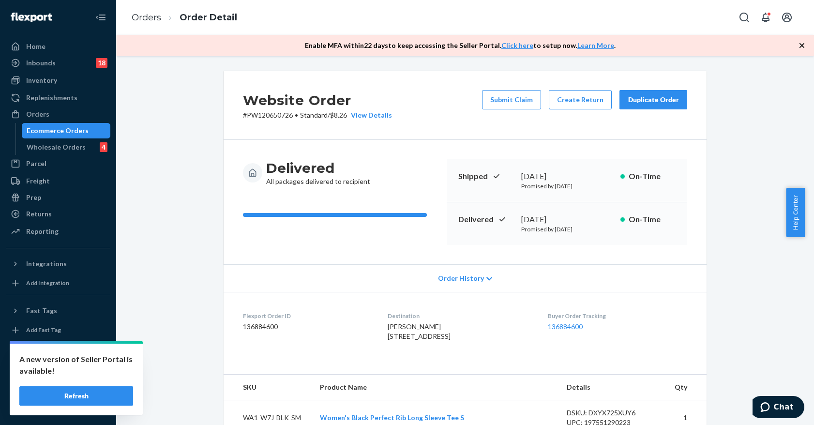
click at [269, 117] on p "# PW120650726 • Standard / $8.26 View Details" at bounding box center [317, 115] width 149 height 10
click at [268, 117] on p "# PW120650726 • Standard / $8.26 View Details" at bounding box center [317, 115] width 149 height 10
click at [268, 114] on p "# PW120650726 • Standard / $8.26 View Details" at bounding box center [317, 115] width 149 height 10
drag, startPoint x: 51, startPoint y: 132, endPoint x: 113, endPoint y: 127, distance: 62.6
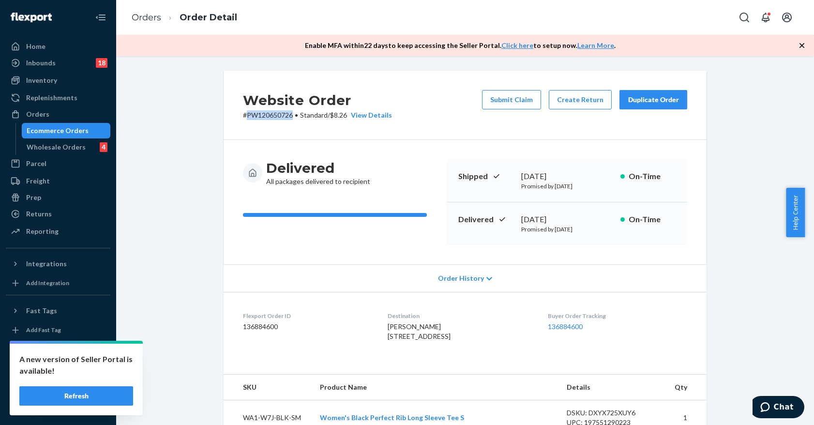
click at [52, 132] on div "Ecommerce Orders" at bounding box center [58, 131] width 62 height 10
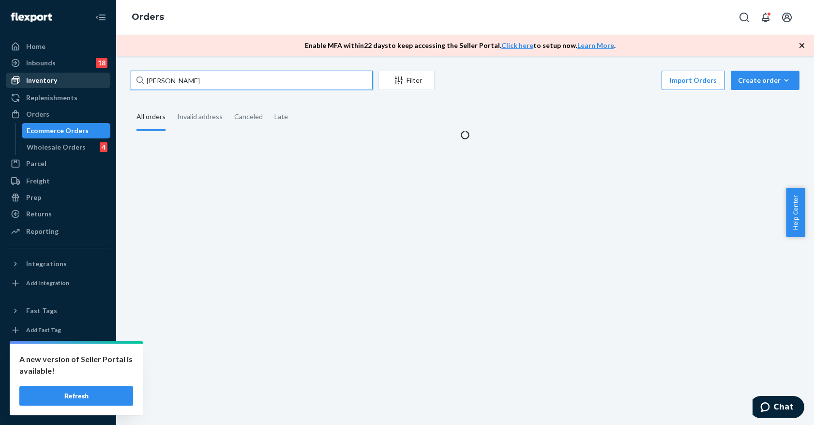
drag, startPoint x: 284, startPoint y: 84, endPoint x: 89, endPoint y: 82, distance: 195.4
click at [88, 83] on div "Home Inbounds 18 Shipping Plans Problems 18 Inventory Products Branded Packagin…" at bounding box center [407, 212] width 814 height 425
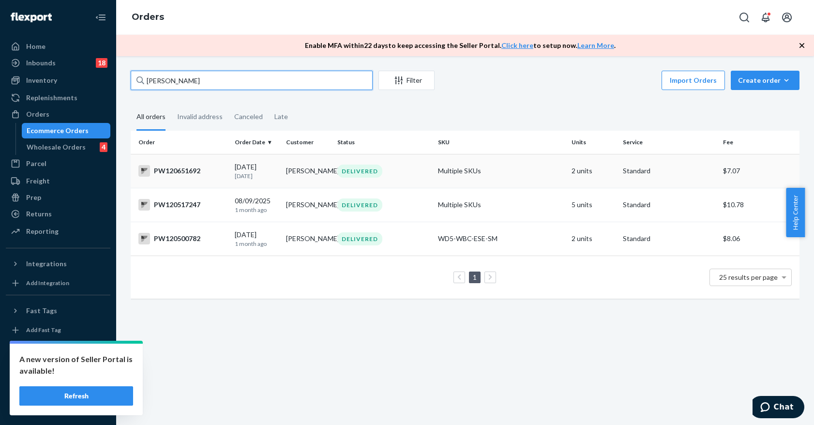
type input "[PERSON_NAME]"
click at [515, 171] on td "Multiple SKUs" at bounding box center [501, 171] width 134 height 34
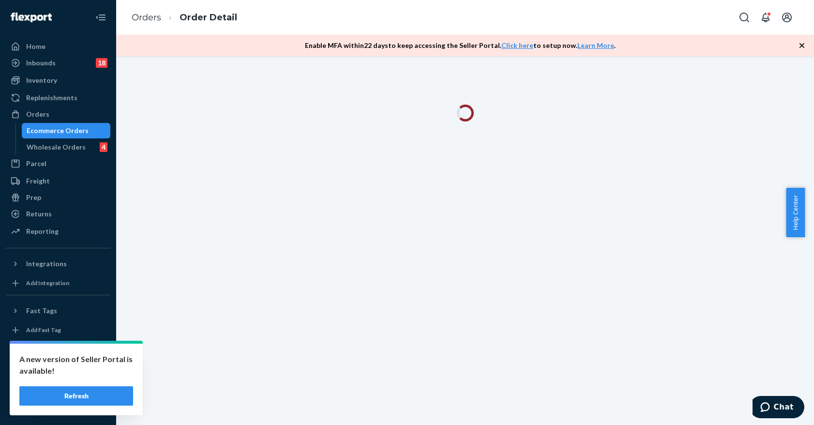
click at [438, 84] on div at bounding box center [465, 240] width 698 height 369
click at [86, 399] on button "Refresh" at bounding box center [76, 395] width 114 height 19
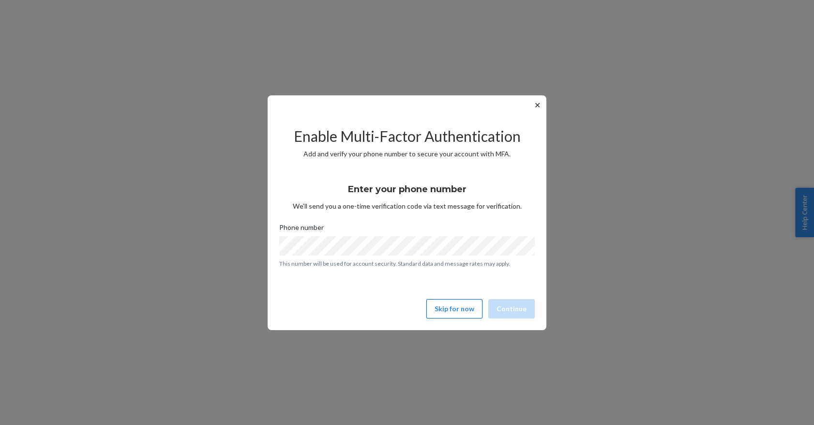
click at [449, 313] on button "Skip for now" at bounding box center [454, 308] width 56 height 19
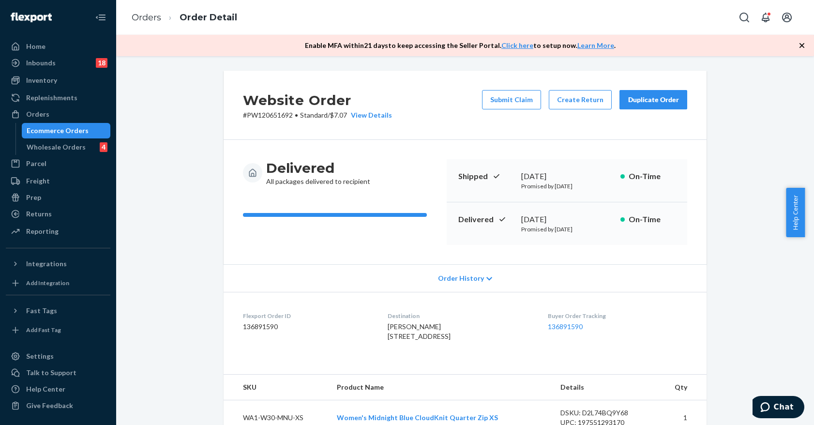
click at [273, 115] on p "# PW120651692 • Standard / $7.07 View Details" at bounding box center [317, 115] width 149 height 10
copy p "PW120651692"
click at [423, 340] on span "Lisa Orcutt 16 Bridge Ave Scituate, MA 02066-4331 US" at bounding box center [418, 331] width 63 height 18
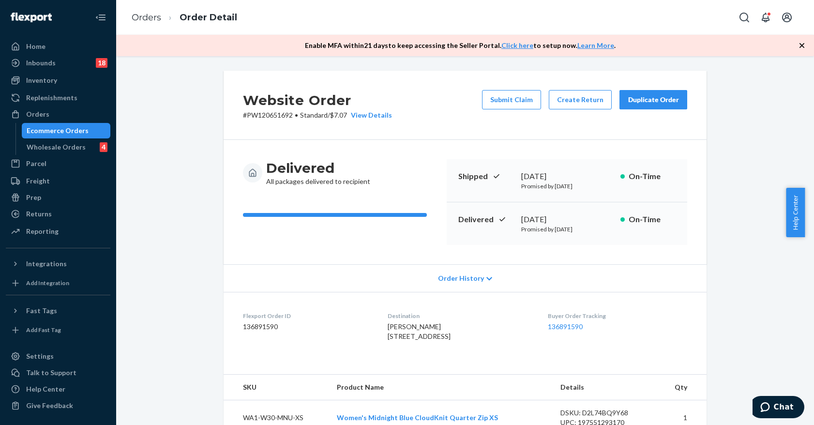
copy span "02066"
click at [98, 129] on div "Ecommerce Orders" at bounding box center [66, 131] width 87 height 14
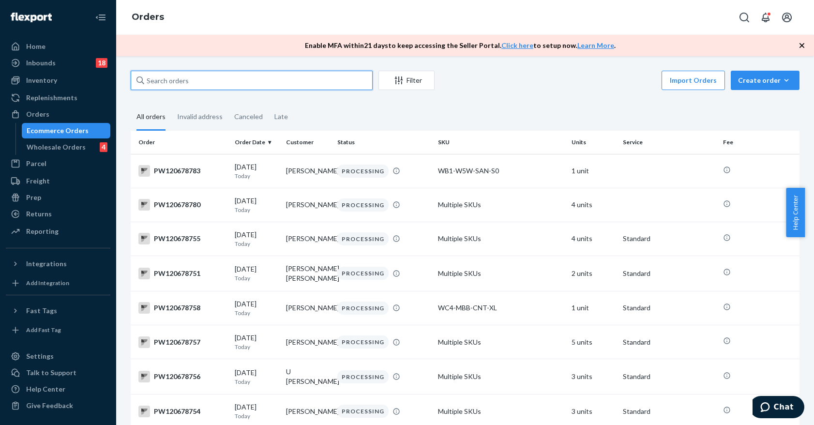
click at [192, 78] on input "text" at bounding box center [252, 80] width 242 height 19
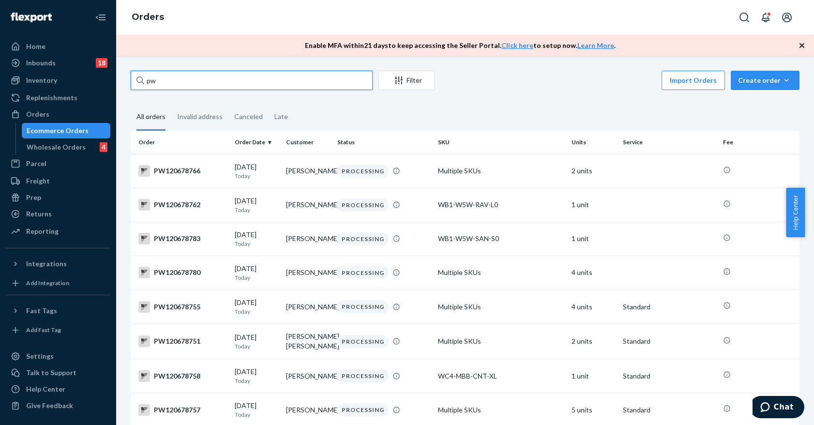
click at [185, 84] on input "pw" at bounding box center [252, 80] width 242 height 19
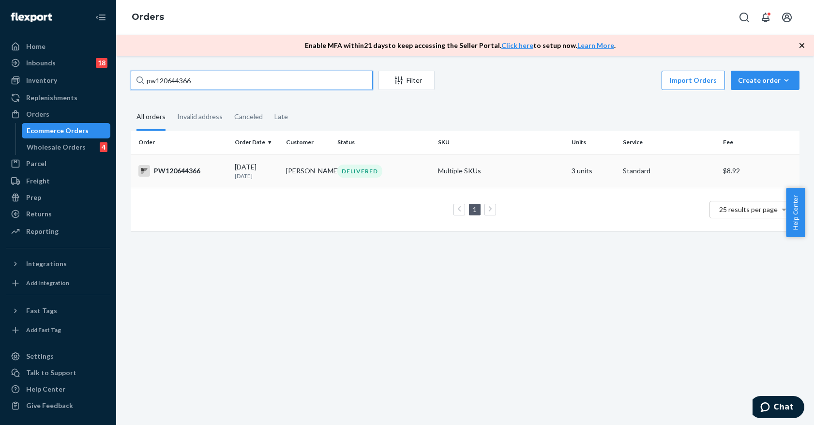
type input "pw120644366"
click at [392, 185] on td "DELIVERED" at bounding box center [383, 171] width 100 height 34
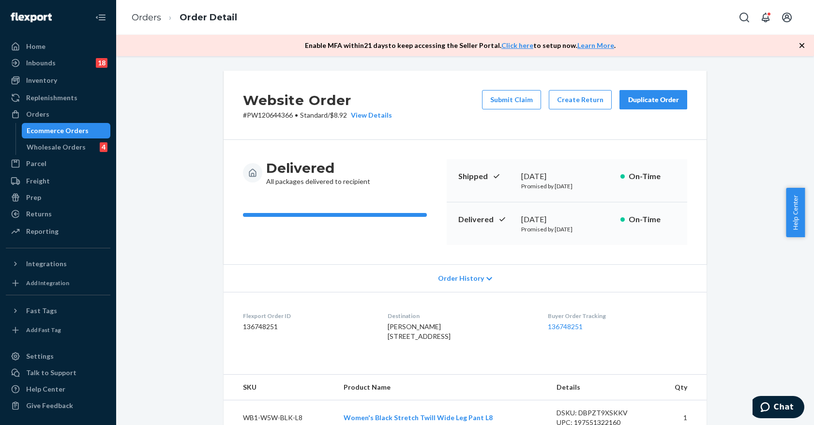
click at [257, 115] on p "# PW120644366 • Standard / $8.92 View Details" at bounding box center [317, 115] width 149 height 10
copy p "PW120644366"
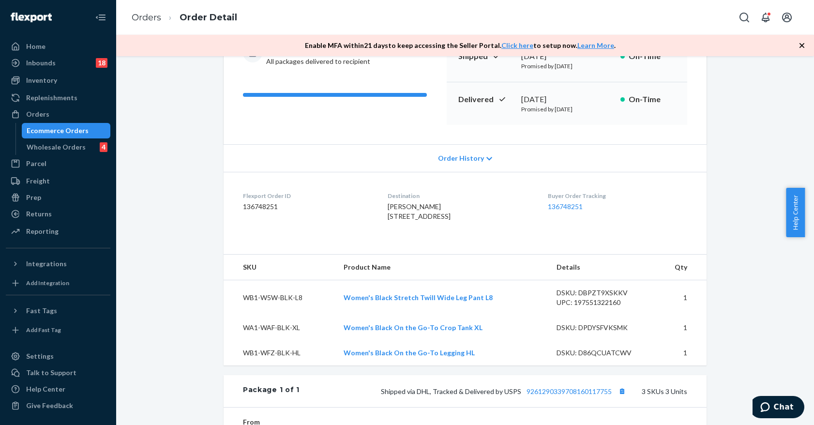
scroll to position [121, 0]
drag, startPoint x: 34, startPoint y: 131, endPoint x: 118, endPoint y: 104, distance: 88.4
click at [35, 131] on div "Ecommerce Orders" at bounding box center [58, 131] width 62 height 10
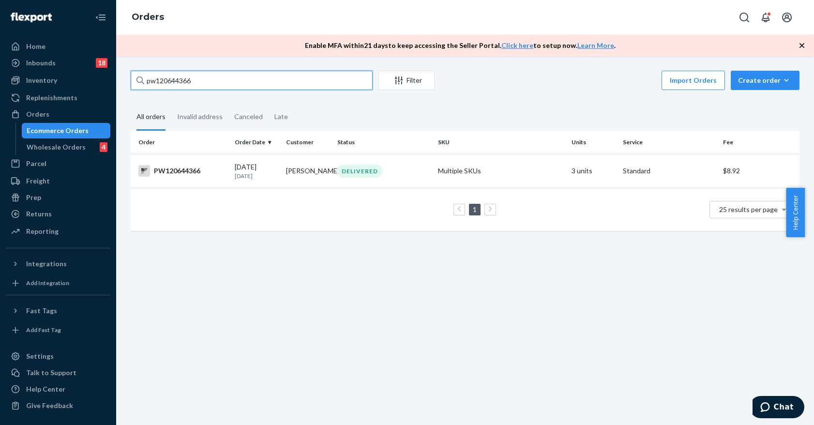
drag, startPoint x: 153, startPoint y: 74, endPoint x: 134, endPoint y: 74, distance: 19.4
click at [131, 77] on input "pw120644366" at bounding box center [252, 80] width 242 height 19
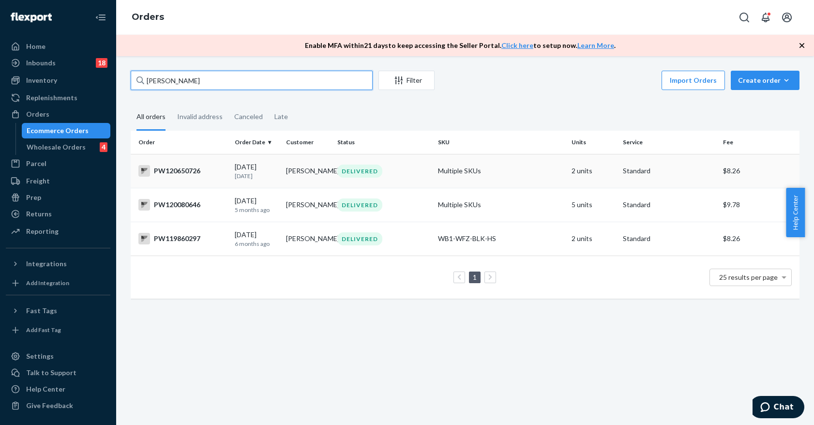
type input "[PERSON_NAME]"
click at [385, 161] on td "DELIVERED" at bounding box center [383, 171] width 100 height 34
